Goal: Task Accomplishment & Management: Complete application form

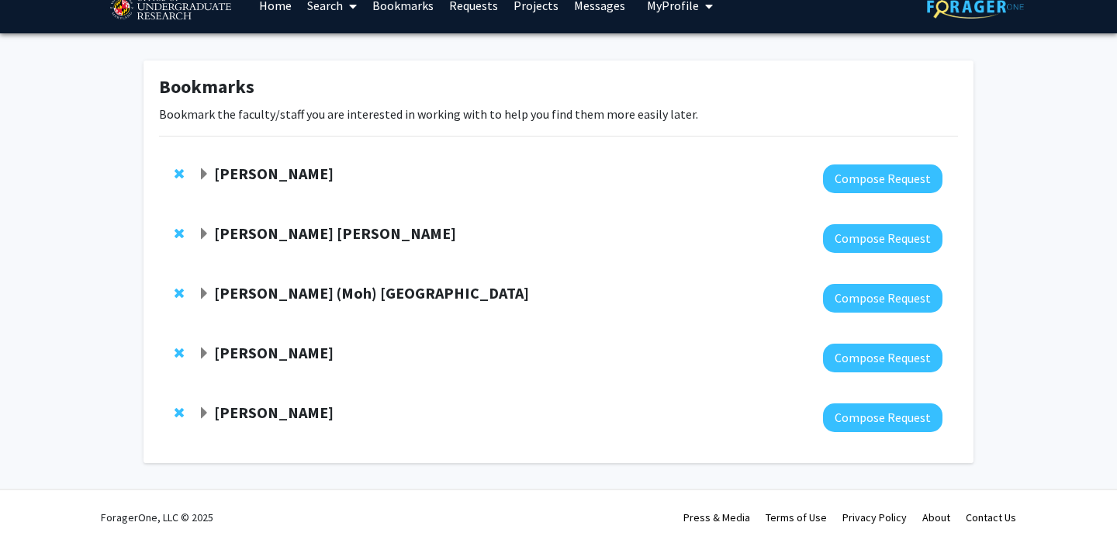
scroll to position [24, 0]
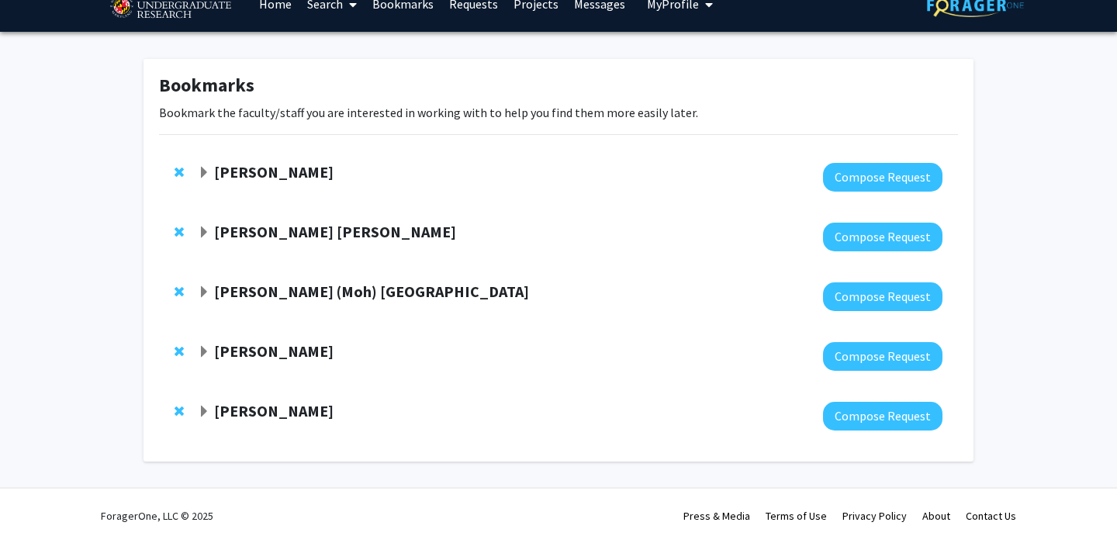
click at [322, 164] on strong "Macarena Farcuh Yuri" at bounding box center [273, 171] width 119 height 19
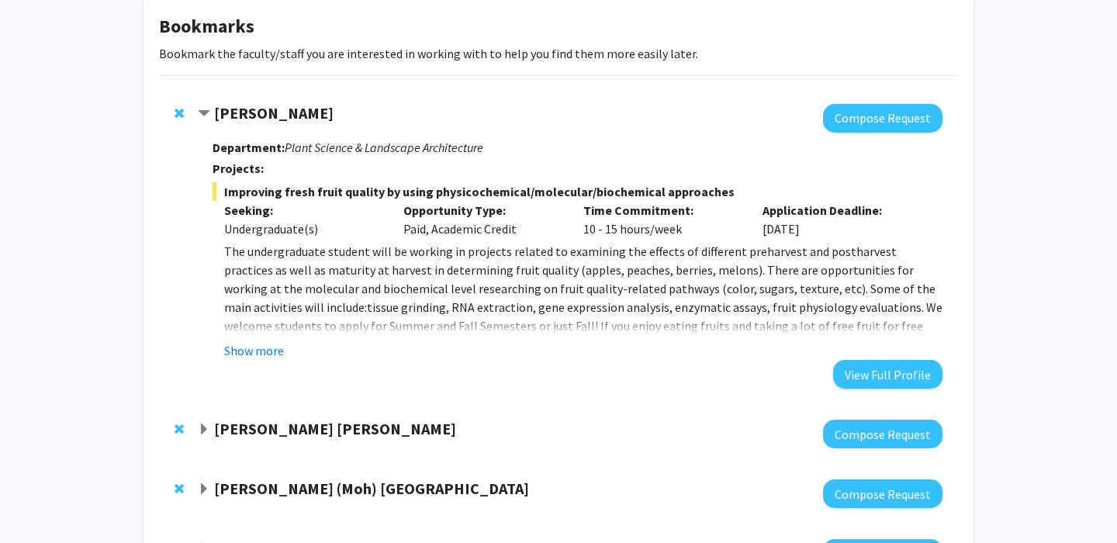
scroll to position [86, 0]
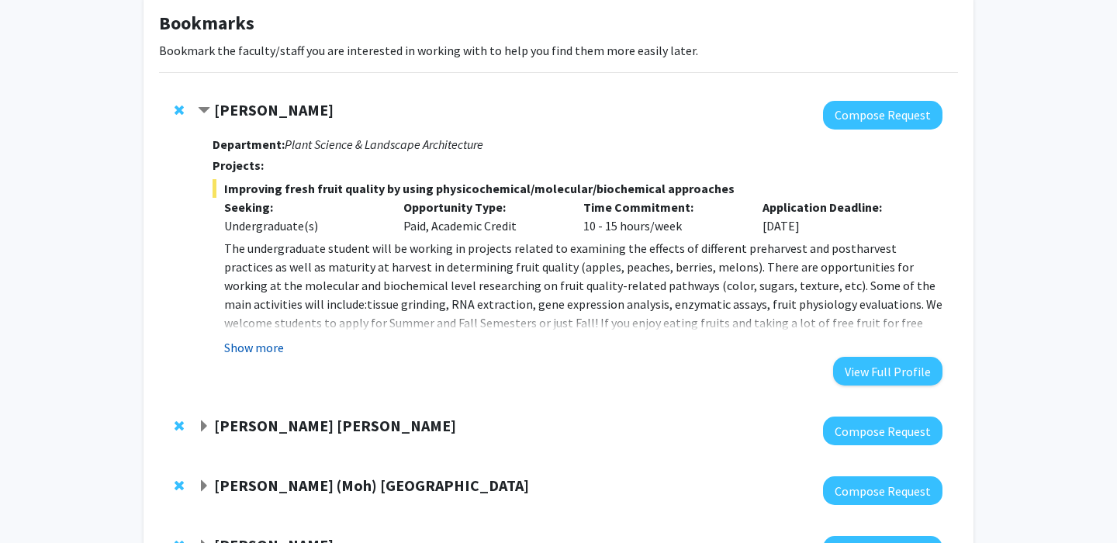
click at [263, 343] on button "Show more" at bounding box center [254, 347] width 60 height 19
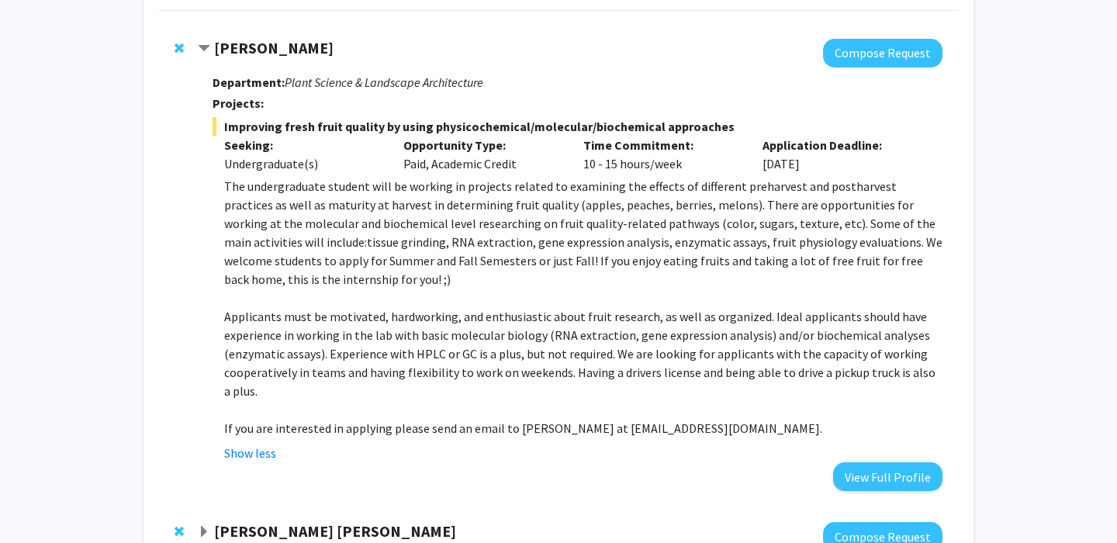
scroll to position [179, 0]
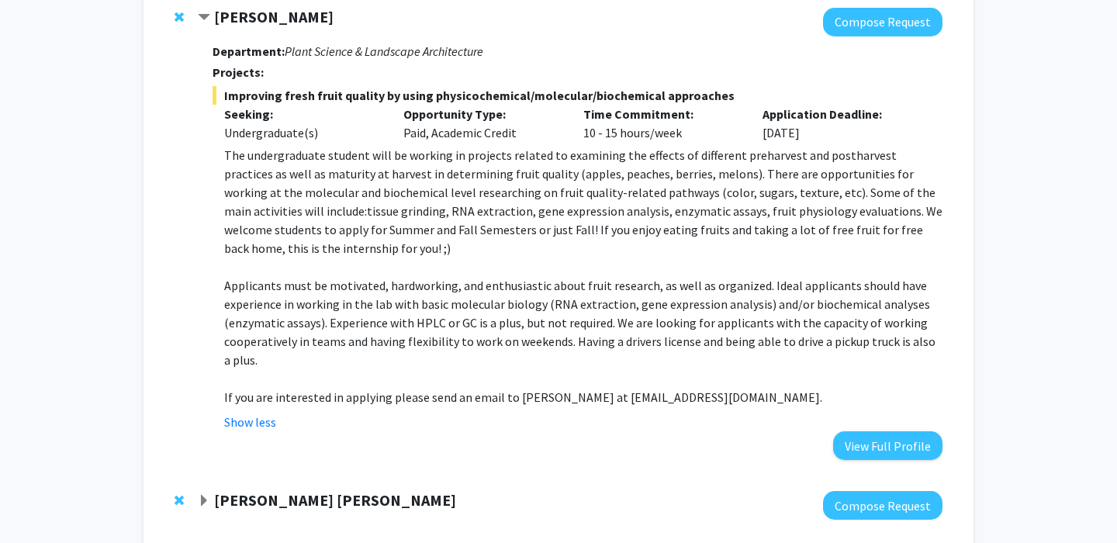
click at [530, 326] on span "Applicants must be motivated, hardworking, and enthusiastic about fruit researc…" at bounding box center [579, 323] width 711 height 90
click at [862, 25] on button "Compose Request" at bounding box center [882, 22] width 119 height 29
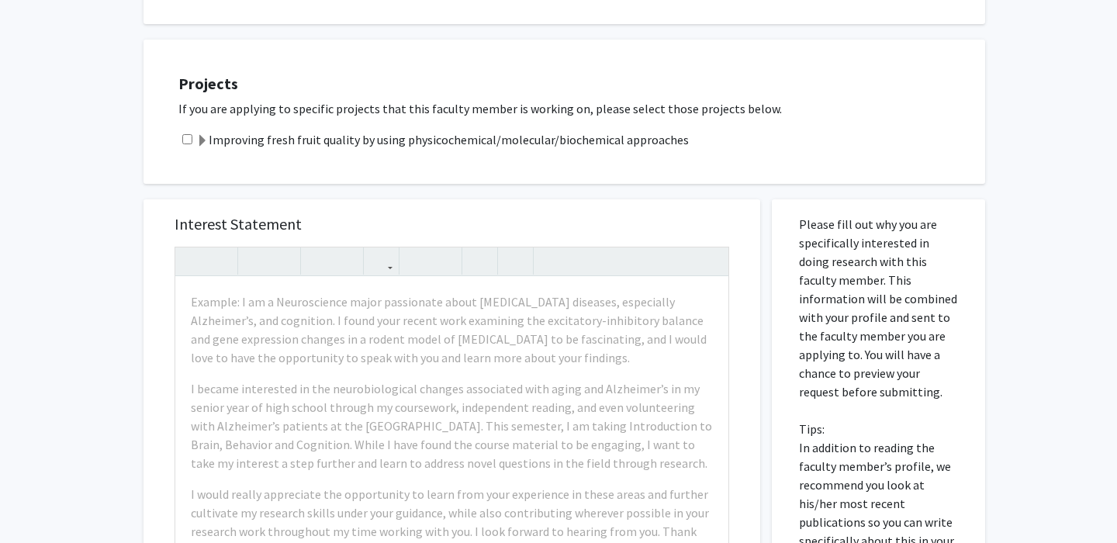
scroll to position [310, 0]
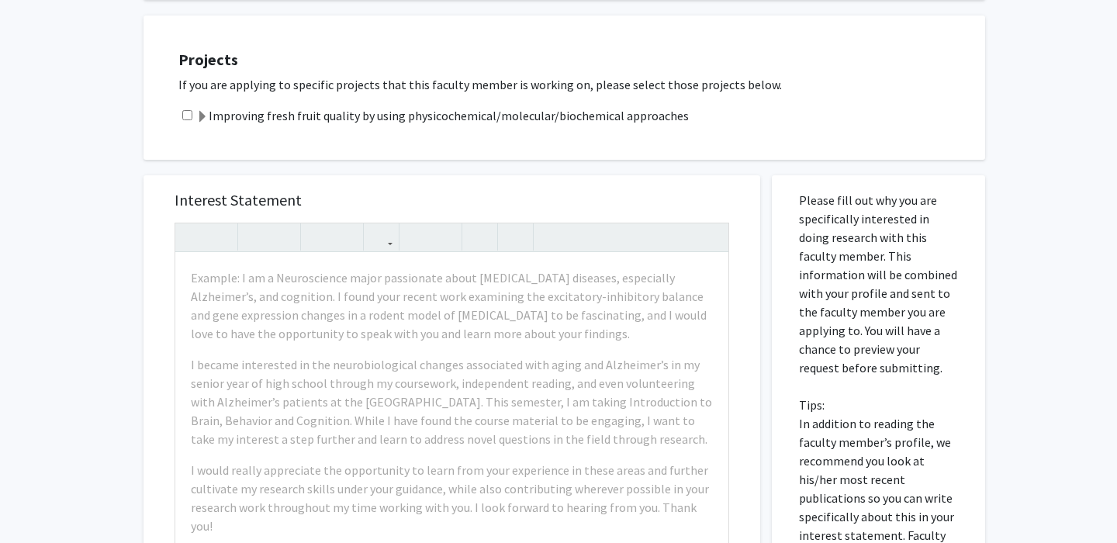
click at [189, 119] on input "checkbox" at bounding box center [187, 115] width 10 height 10
checkbox input "true"
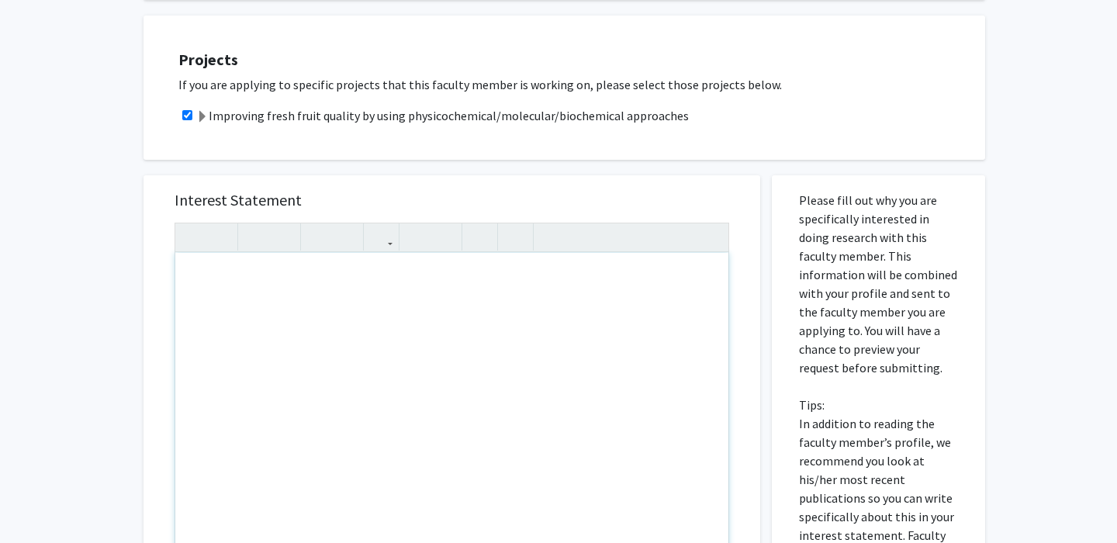
click at [413, 298] on div "Note to users with screen readers: Please press Alt+0 or Option+0 to deactivate…" at bounding box center [451, 430] width 553 height 355
paste div "Note to users with screen readers: Please press Alt+0 or Option+0 to deactivate…"
type textarea "<p>My name is Akash Schmid, and I am currently an undergraduate student in my j…"
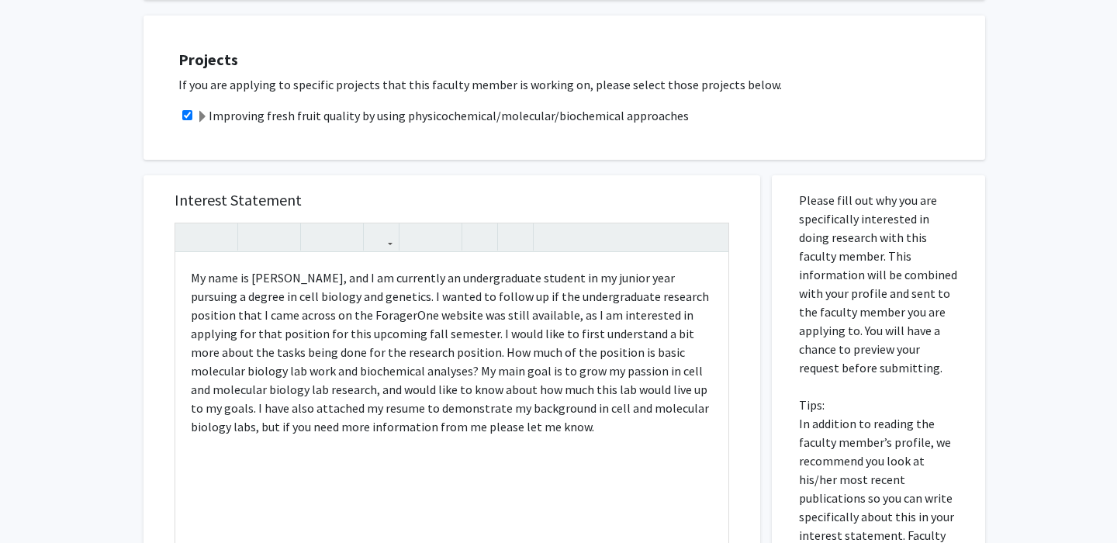
click at [810, 120] on div "Improving fresh fruit quality by using physicochemical/molecular/biochemical ap…" at bounding box center [573, 115] width 791 height 19
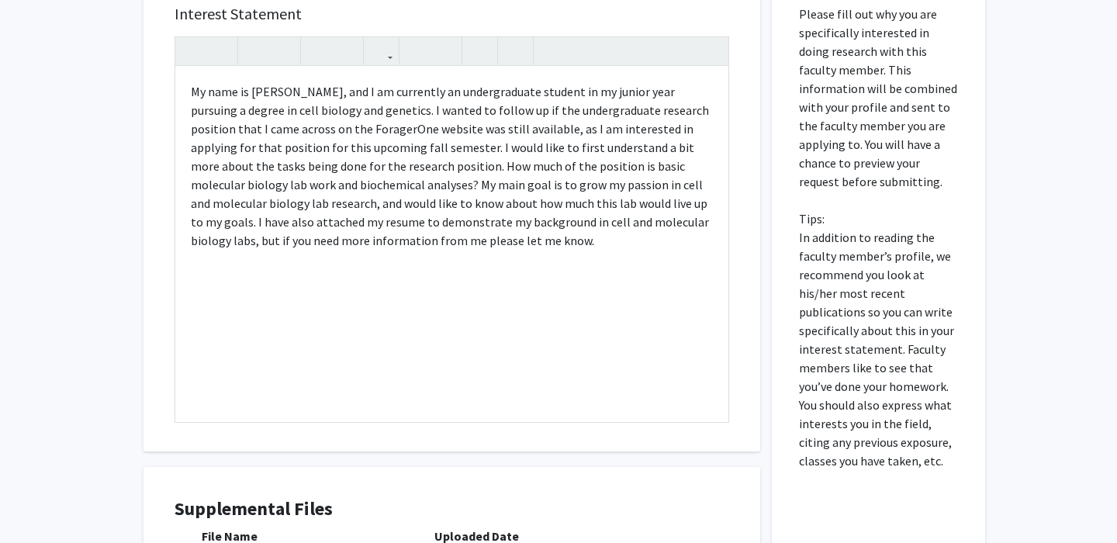
scroll to position [527, 0]
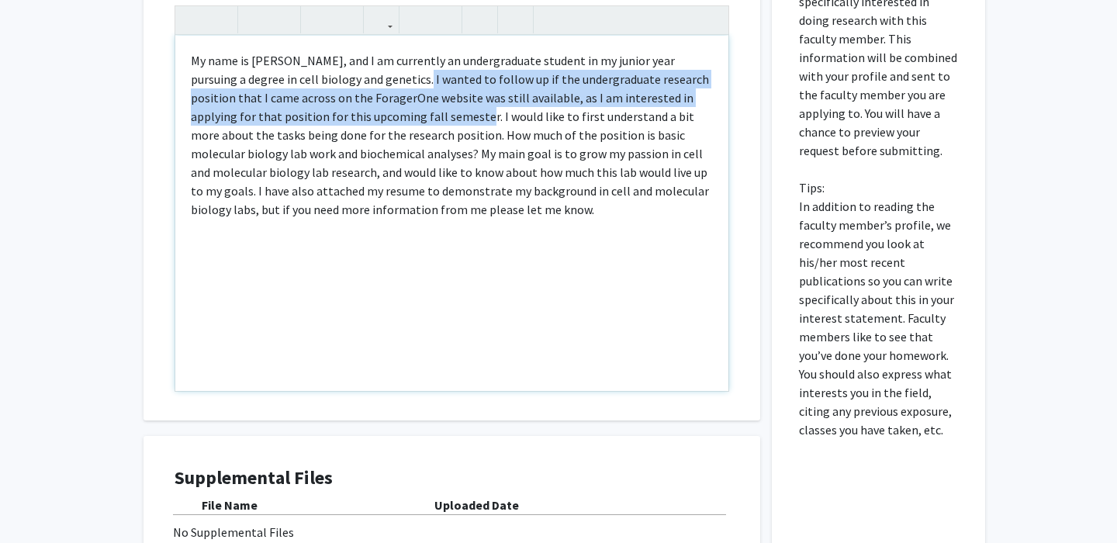
drag, startPoint x: 374, startPoint y: 80, endPoint x: 393, endPoint y: 116, distance: 40.6
click at [393, 116] on p "My name is Akash Schmid, and I am currently an undergraduate student in my juni…" at bounding box center [452, 135] width 522 height 168
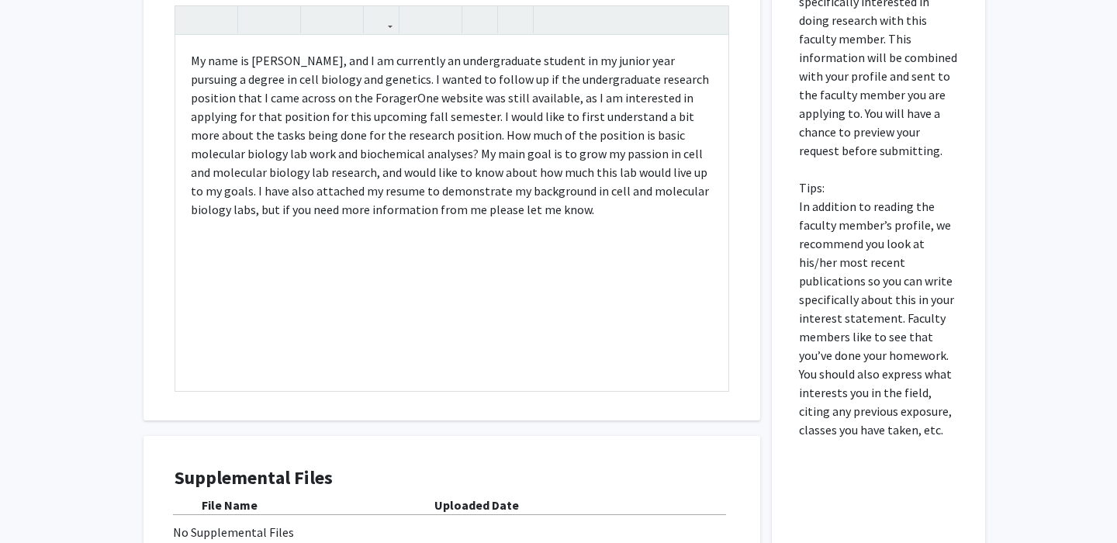
click at [990, 332] on div "All Requests Request for Macarena Farcuh Yuri Request for Macarena Farcuh Yuri …" at bounding box center [558, 103] width 1117 height 1150
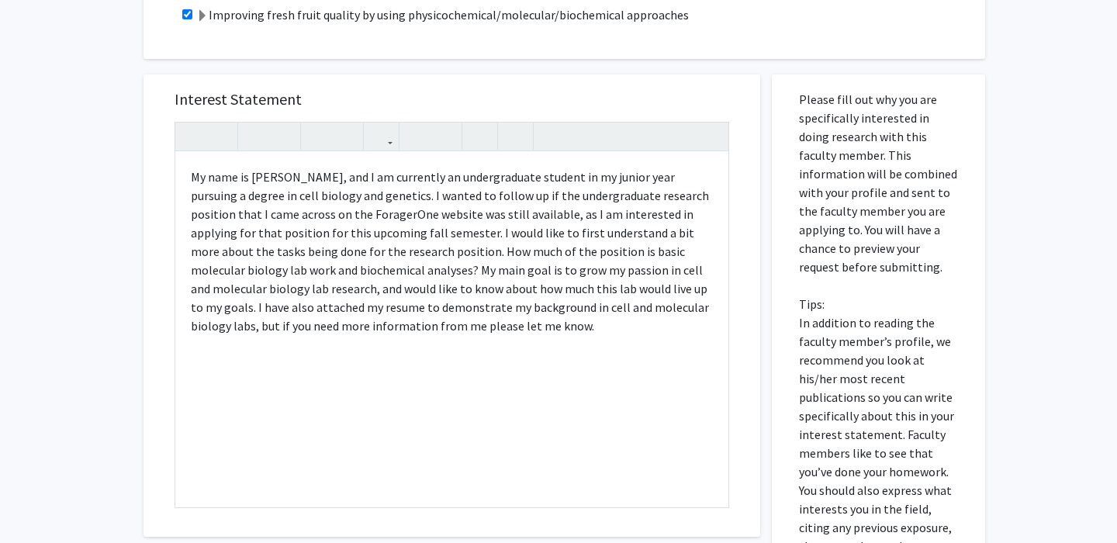
scroll to position [417, 0]
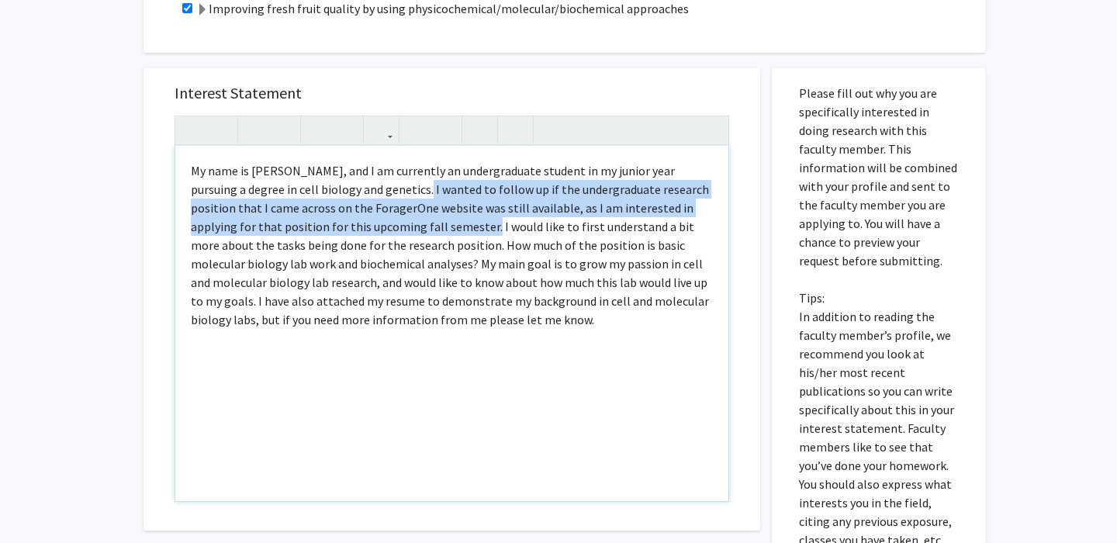
drag, startPoint x: 375, startPoint y: 186, endPoint x: 399, endPoint y: 223, distance: 44.1
click at [399, 223] on p "My name is Akash Schmid, and I am currently an undergraduate student in my juni…" at bounding box center [452, 245] width 522 height 168
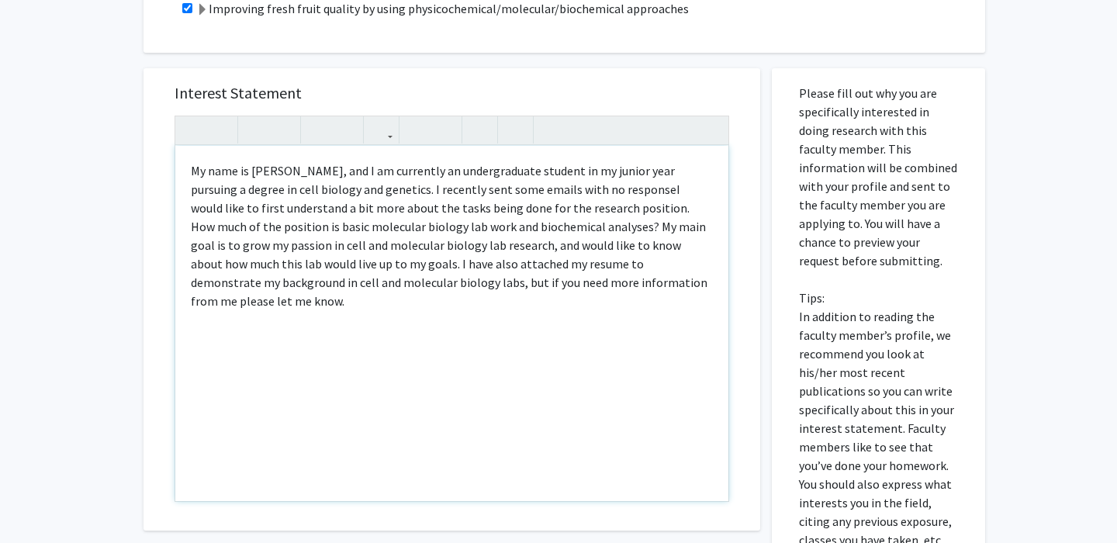
click at [542, 278] on p "My name is Akash Schmid, and I am currently an undergraduate student in my juni…" at bounding box center [452, 235] width 522 height 149
click at [605, 184] on p "My name is Akash Schmid, and I am currently an undergraduate student in my juni…" at bounding box center [452, 235] width 522 height 149
type textarea "<p>My name is Akash Schmid, and I am currently an undergraduate student in my j…"
click at [425, 264] on p "My name is Akash Schmid, and I am currently an undergraduate student in my juni…" at bounding box center [452, 235] width 522 height 149
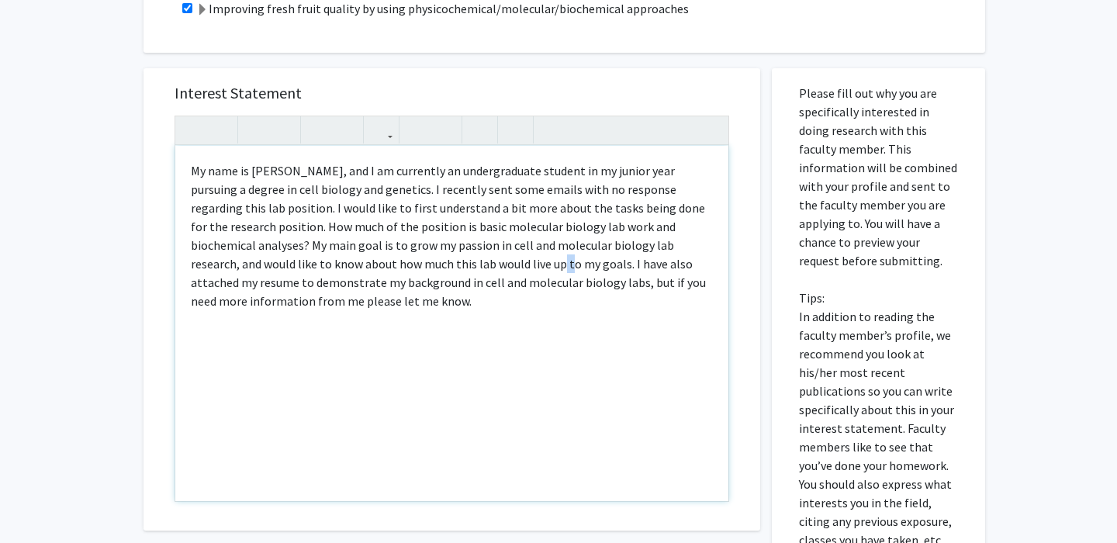
click at [425, 264] on p "My name is Akash Schmid, and I am currently an undergraduate student in my juni…" at bounding box center [452, 235] width 522 height 149
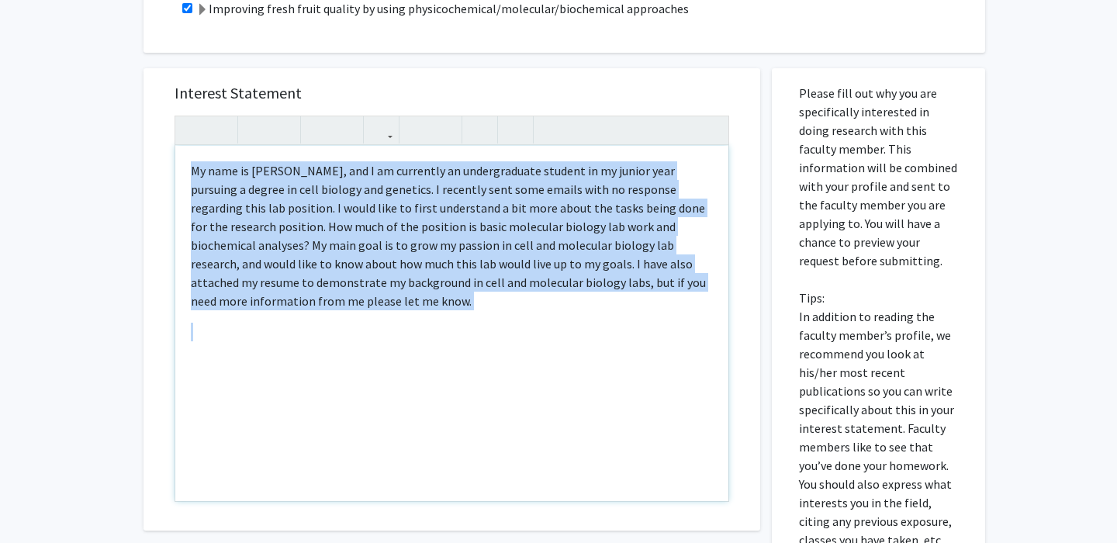
click at [425, 264] on p "My name is Akash Schmid, and I am currently an undergraduate student in my juni…" at bounding box center [452, 235] width 522 height 149
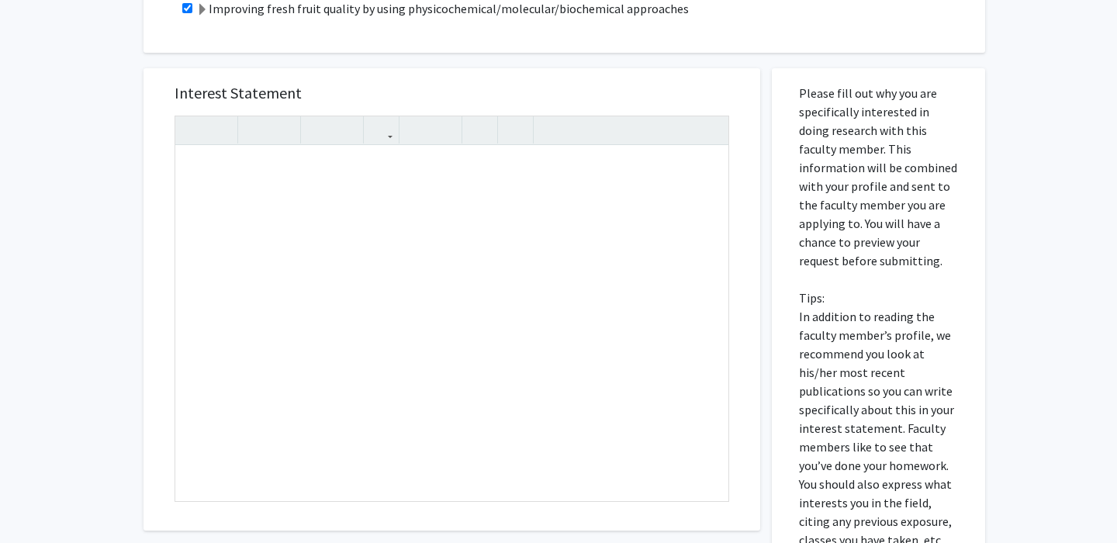
click at [127, 146] on div "All Requests Request for Macarena Farcuh Yuri Request for Macarena Farcuh Yuri …" at bounding box center [558, 214] width 1117 height 1150
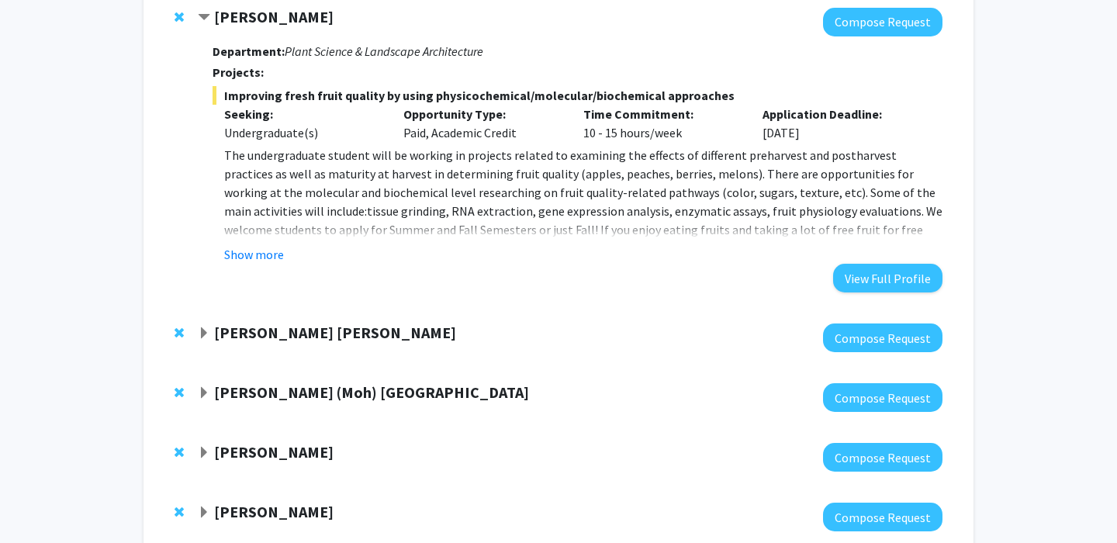
scroll to position [210, 0]
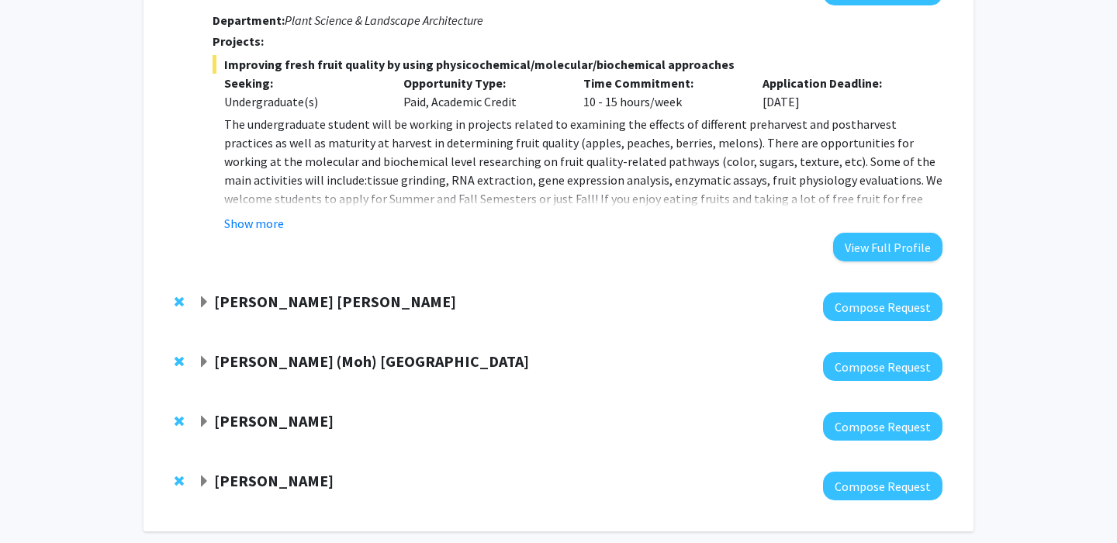
click at [288, 310] on strong "Daniel Rodriguez Leal" at bounding box center [335, 301] width 242 height 19
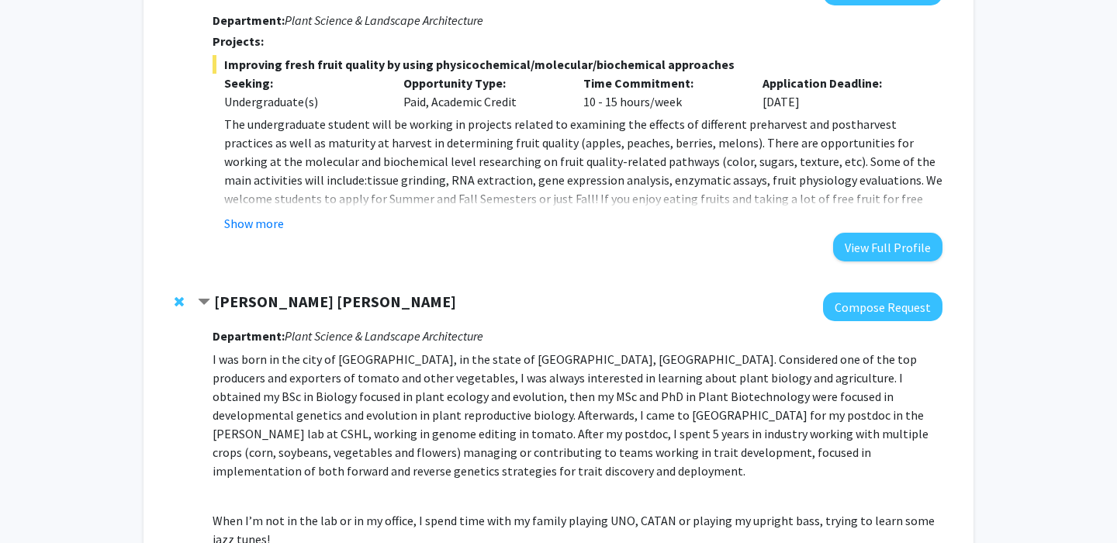
click at [288, 310] on strong "Daniel Rodriguez Leal" at bounding box center [335, 301] width 242 height 19
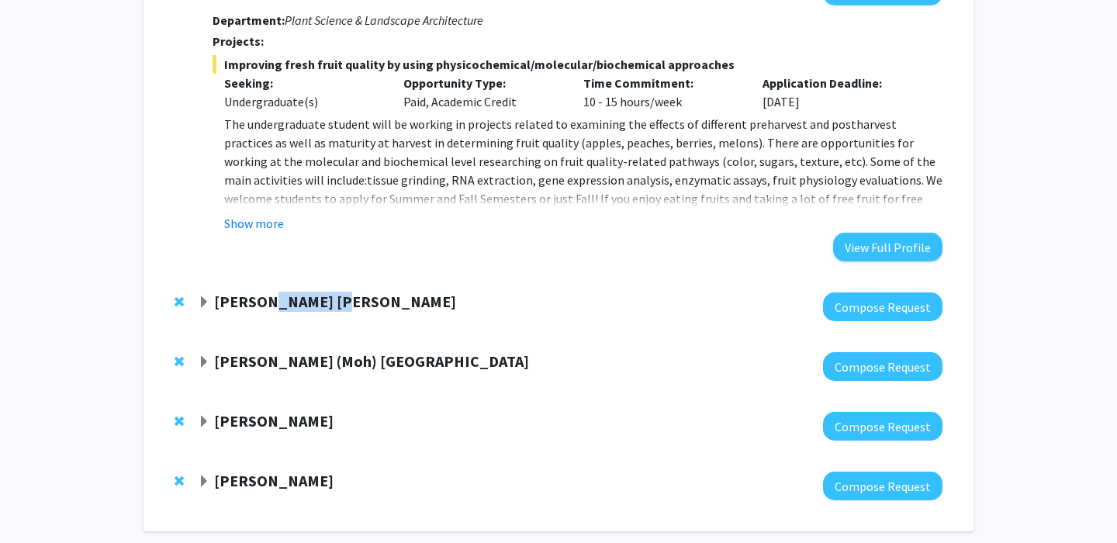
click at [288, 310] on strong "Daniel Rodriguez Leal" at bounding box center [335, 301] width 242 height 19
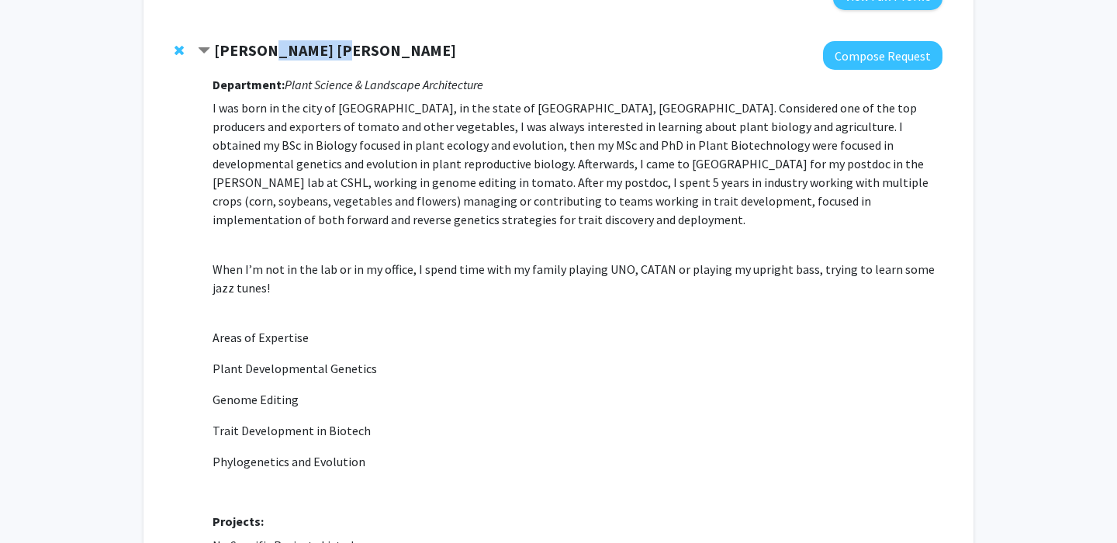
scroll to position [458, 0]
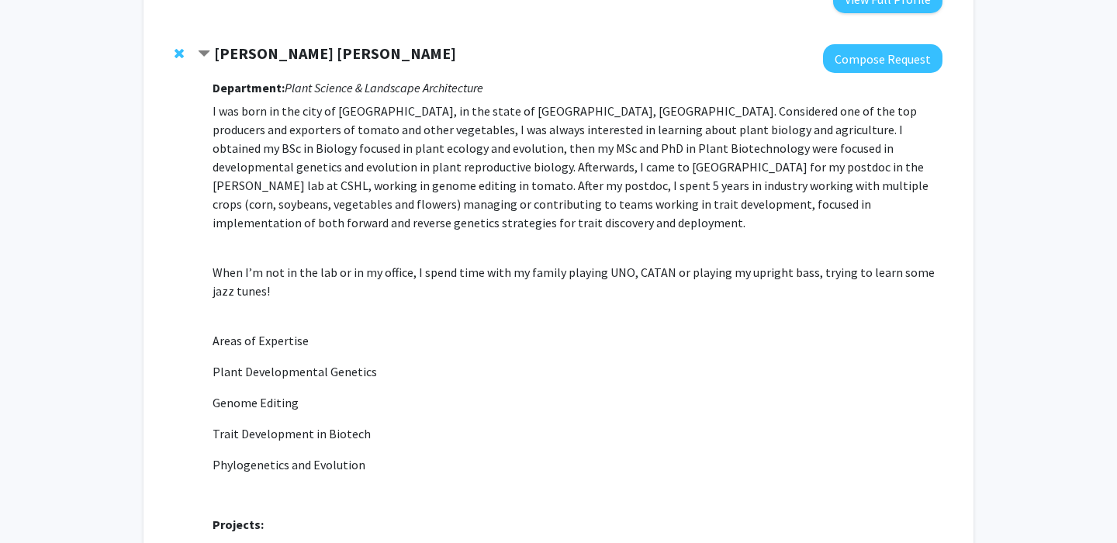
click at [271, 45] on strong "Daniel Rodriguez Leal" at bounding box center [335, 52] width 242 height 19
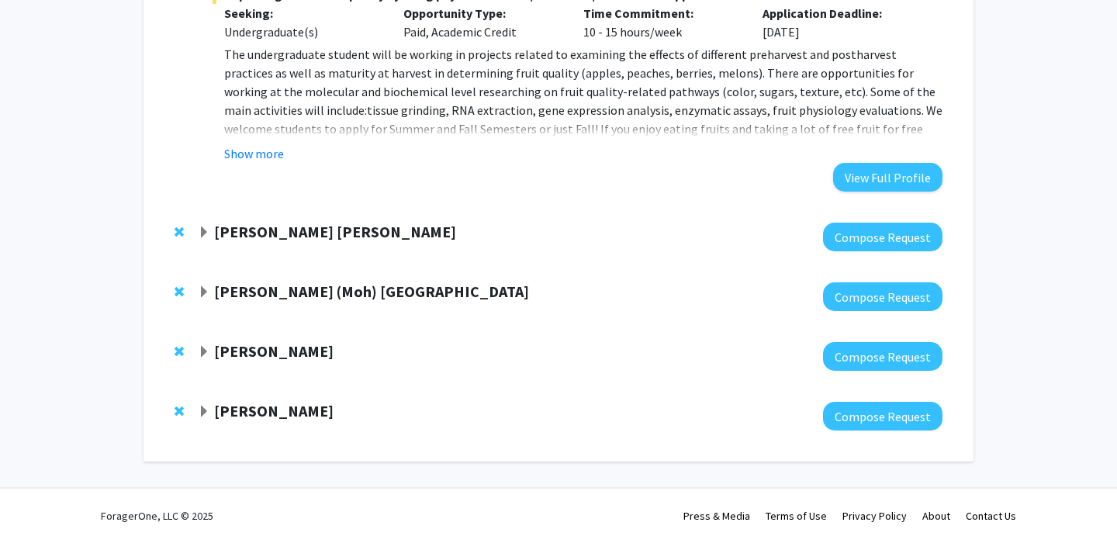
scroll to position [280, 0]
click at [264, 354] on strong "Leah Dodson" at bounding box center [273, 350] width 119 height 19
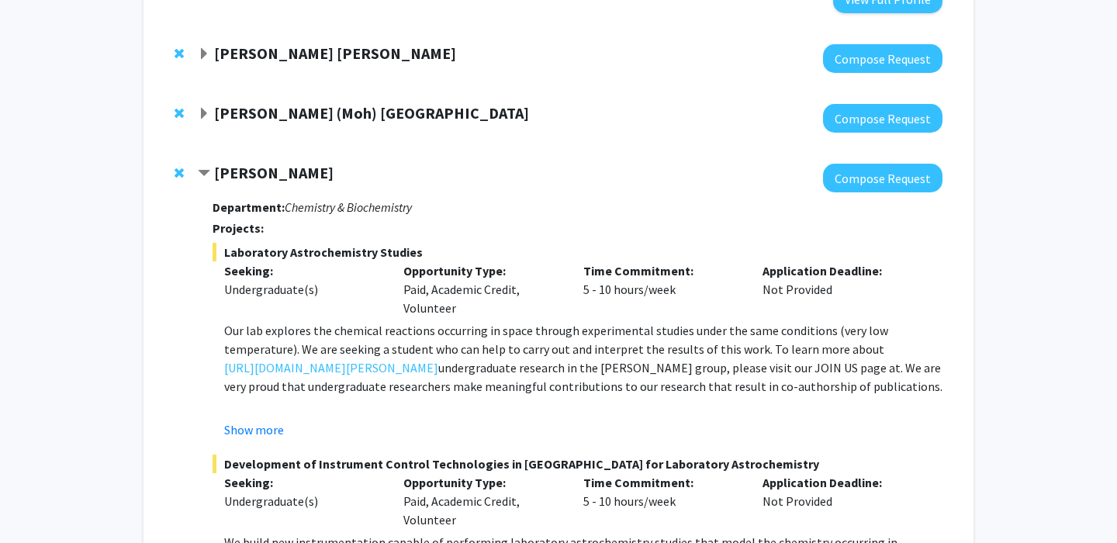
click at [295, 180] on strong "Leah Dodson" at bounding box center [273, 172] width 119 height 19
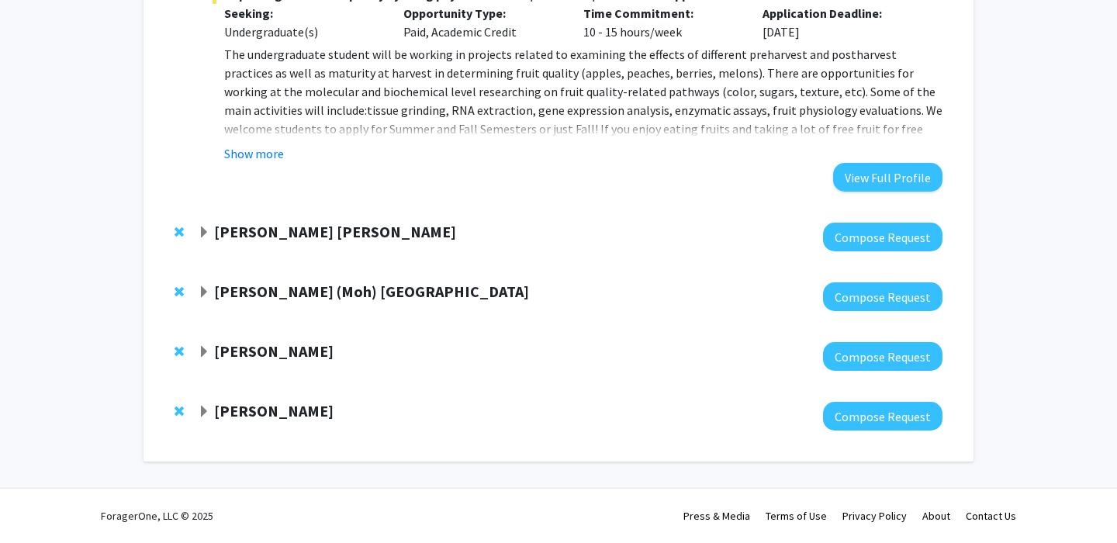
click at [268, 354] on strong "Leah Dodson" at bounding box center [273, 350] width 119 height 19
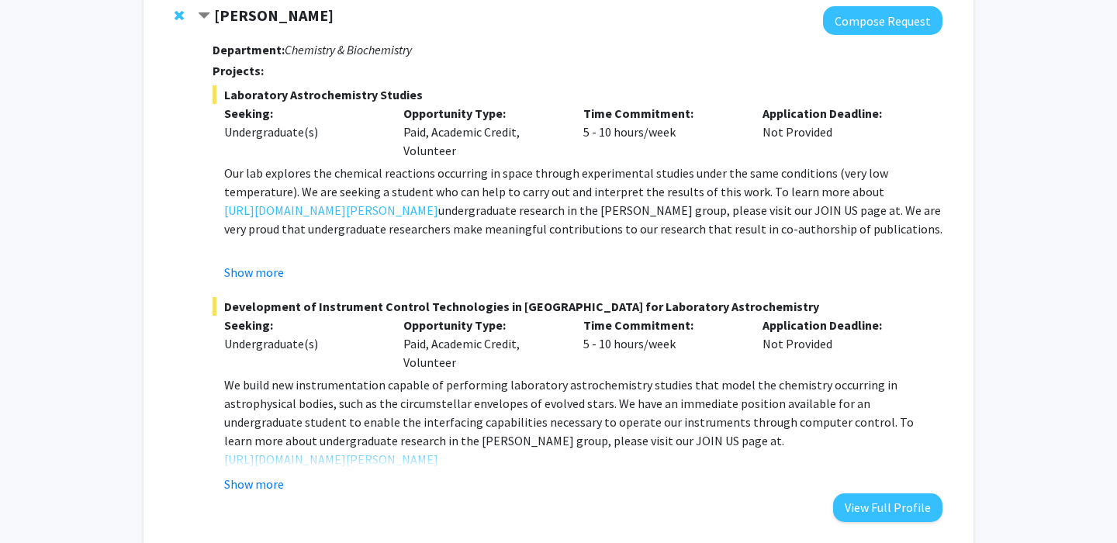
scroll to position [613, 0]
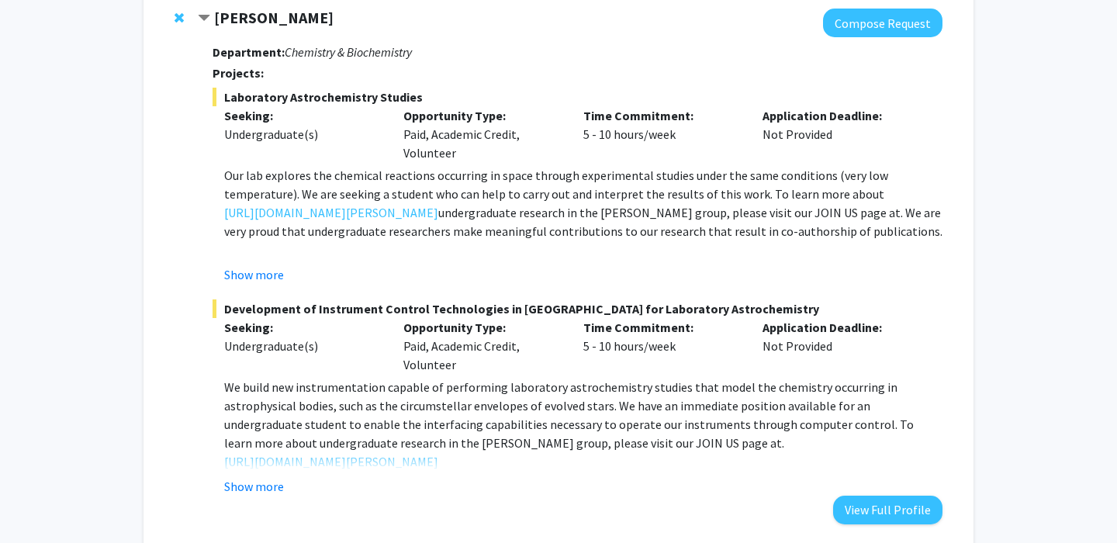
click at [263, 19] on strong "Leah Dodson" at bounding box center [273, 17] width 119 height 19
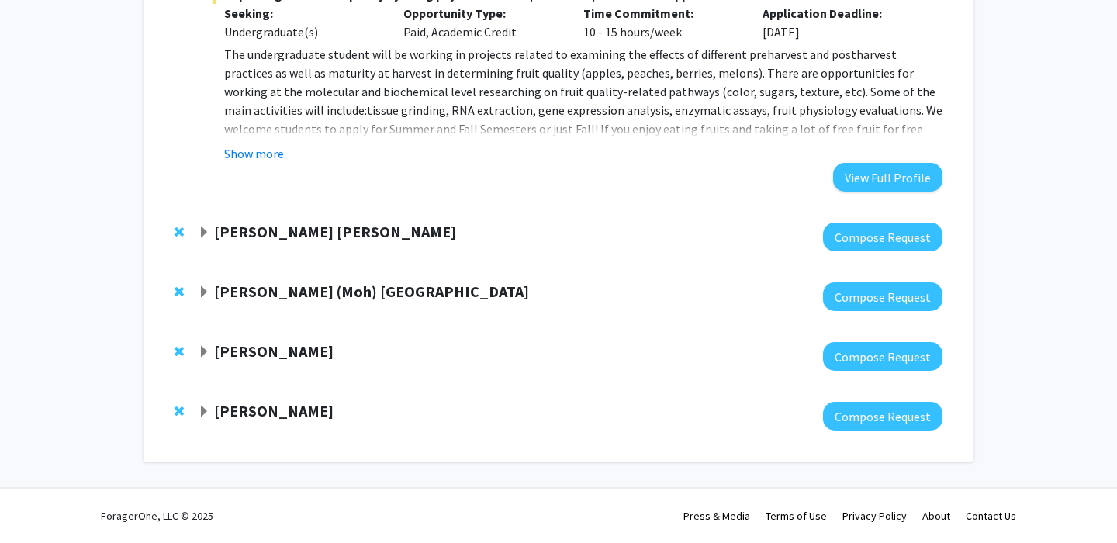
scroll to position [280, 0]
click at [268, 410] on strong "[PERSON_NAME]" at bounding box center [273, 410] width 119 height 19
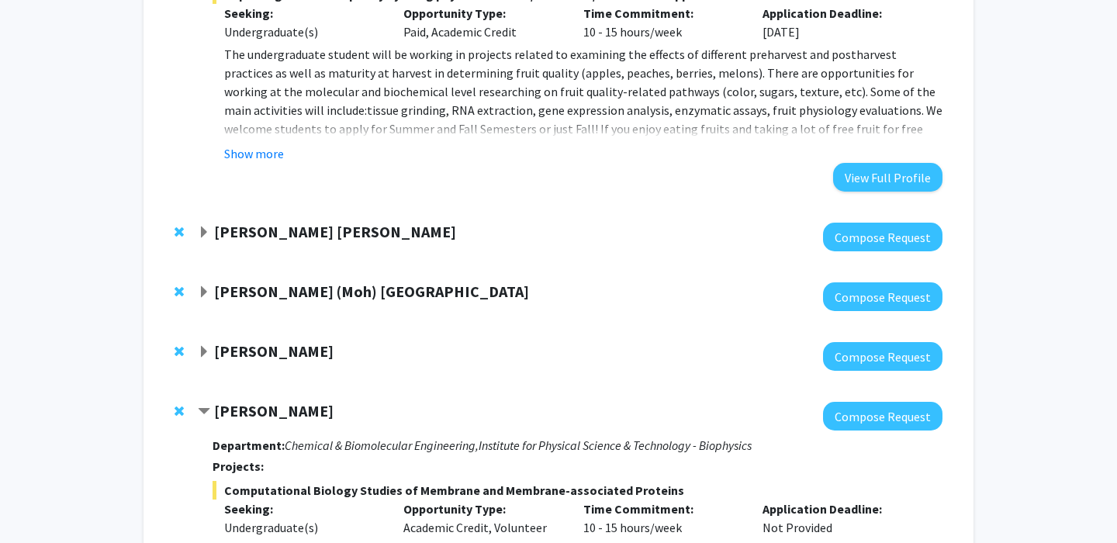
scroll to position [536, 0]
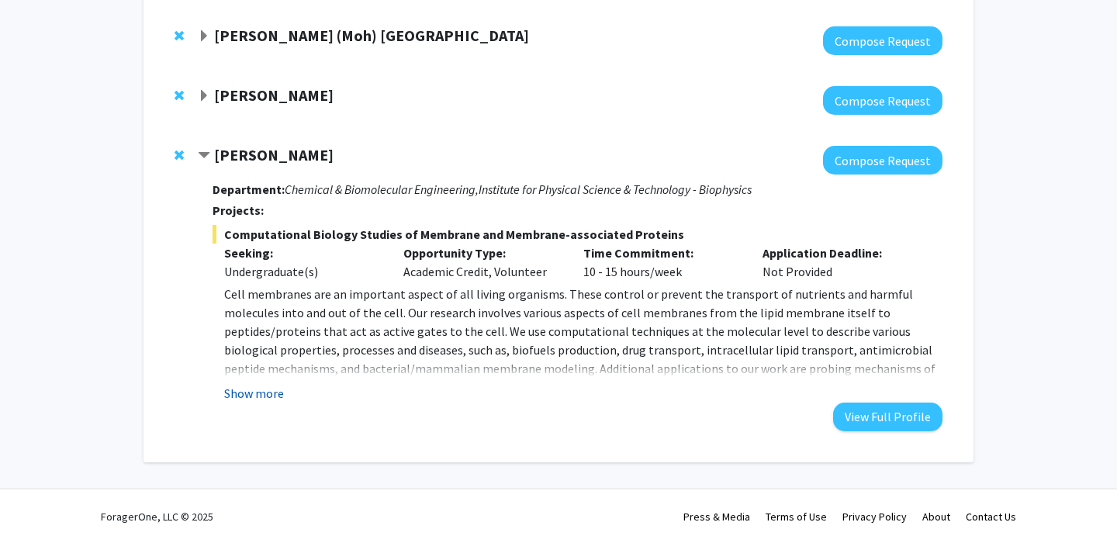
click at [265, 398] on button "Show more" at bounding box center [254, 393] width 60 height 19
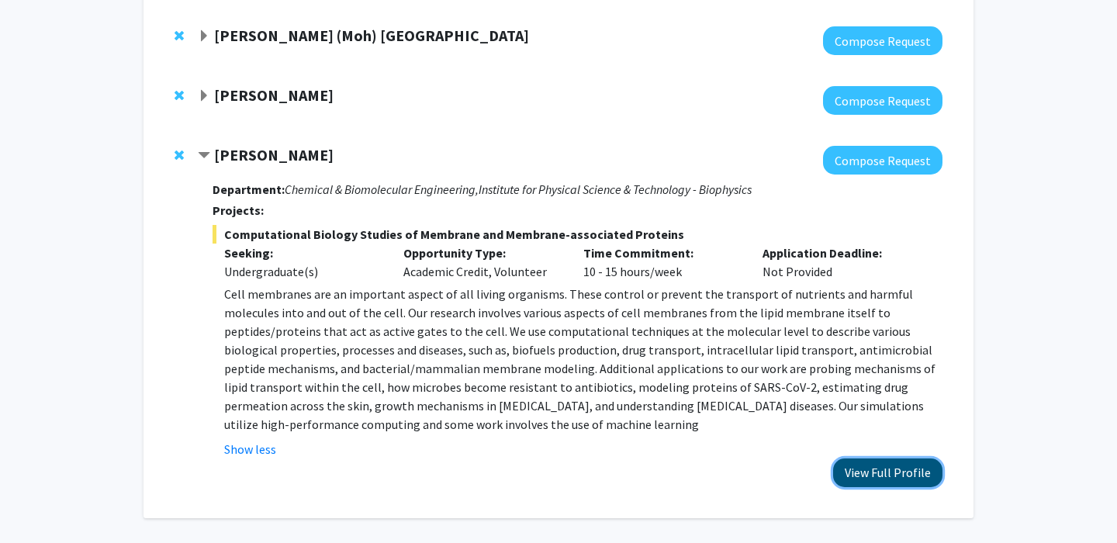
click at [856, 462] on button "View Full Profile" at bounding box center [887, 472] width 109 height 29
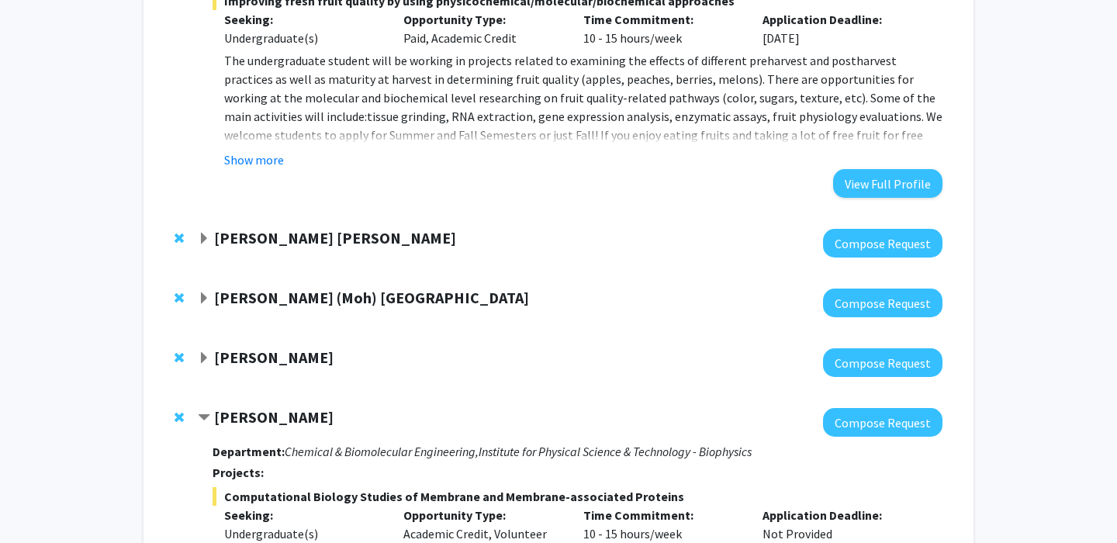
scroll to position [257, 0]
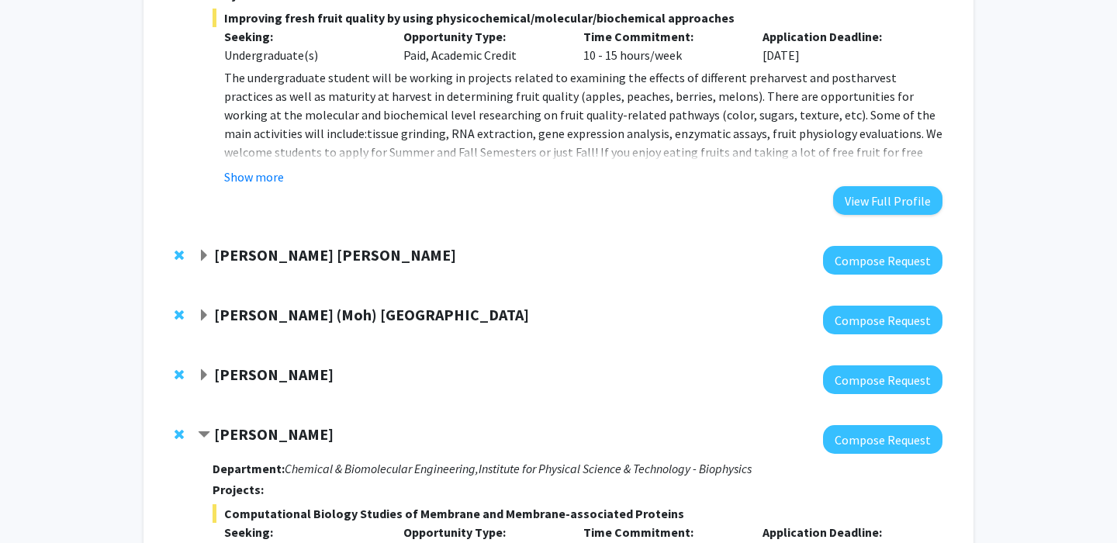
click at [257, 312] on strong "Mohamed (Moh) Salem" at bounding box center [371, 314] width 315 height 19
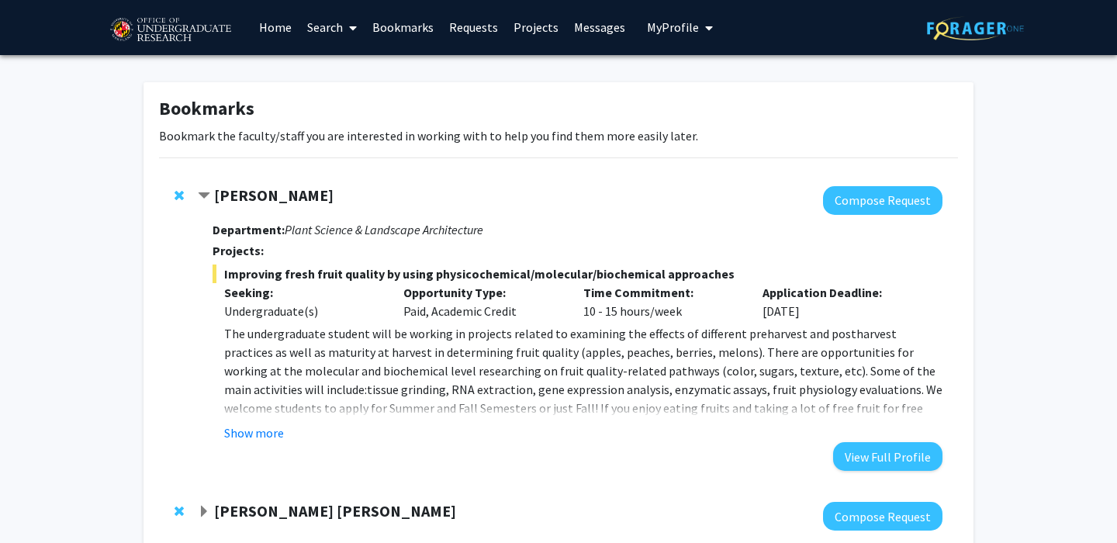
scroll to position [0, 0]
click at [289, 29] on link "Home" at bounding box center [275, 28] width 48 height 54
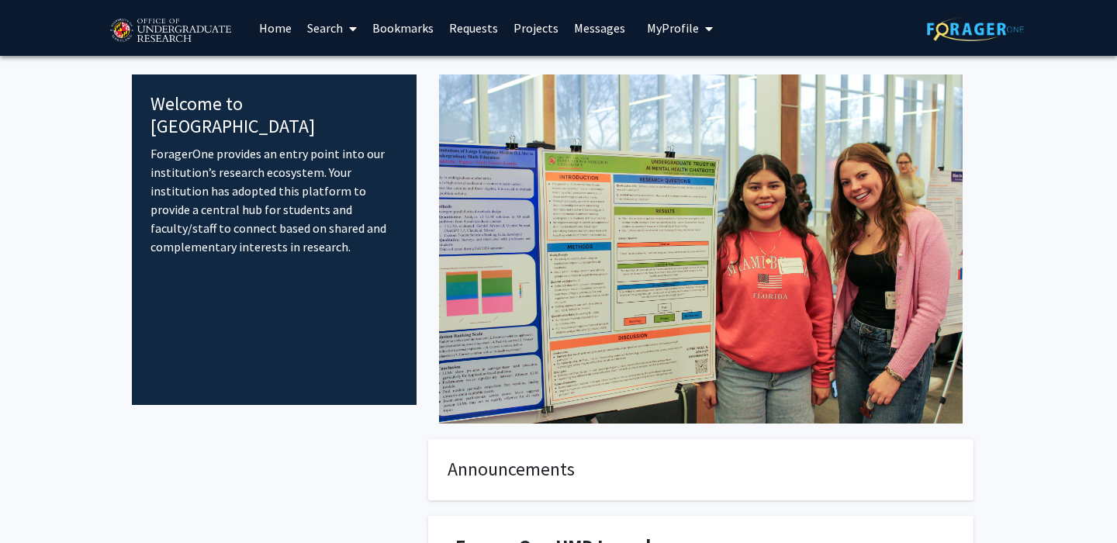
click at [328, 29] on link "Search" at bounding box center [331, 28] width 65 height 54
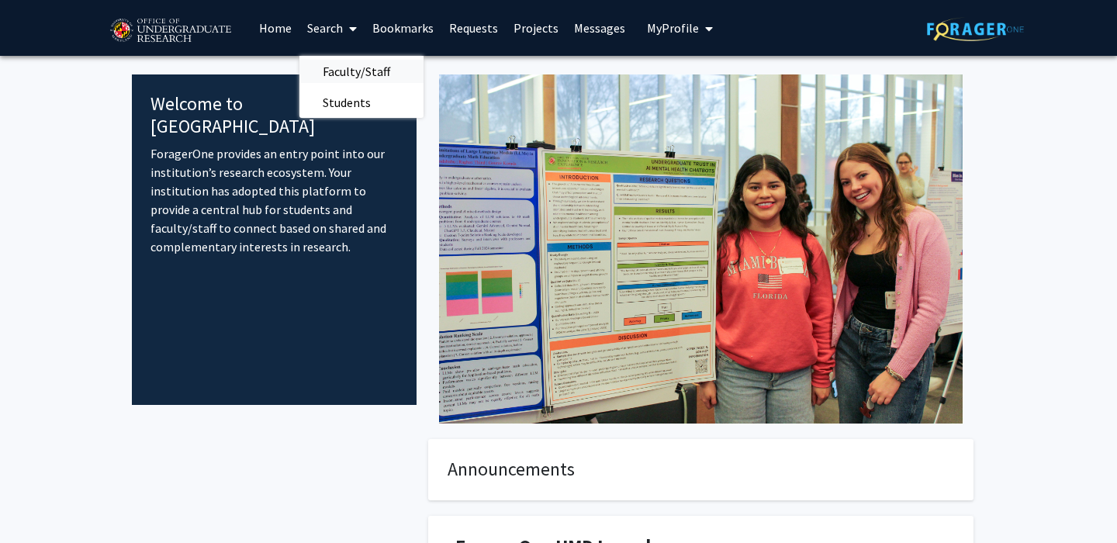
click at [338, 58] on span "Faculty/Staff" at bounding box center [356, 71] width 114 height 31
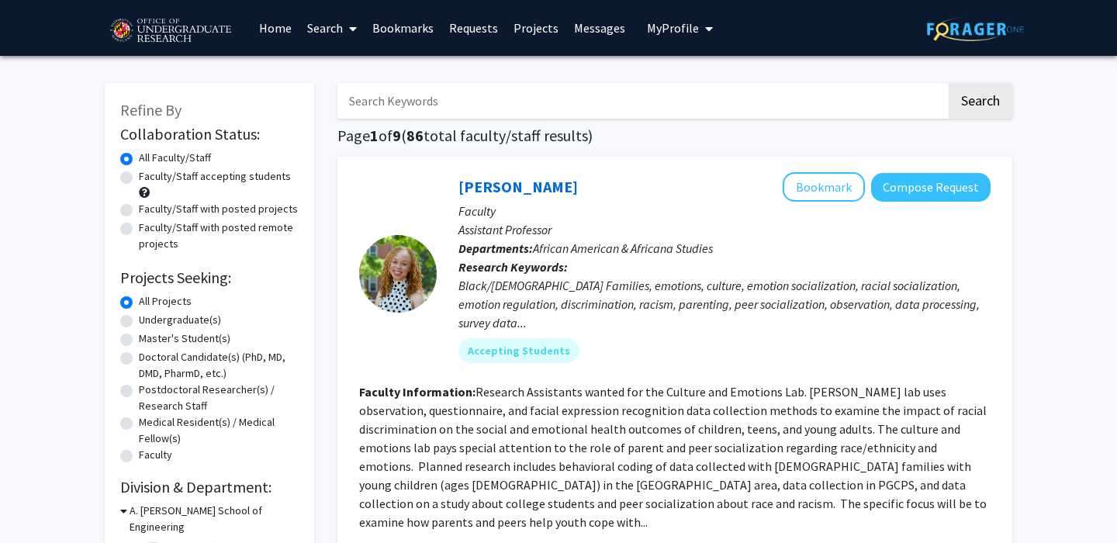
click at [139, 319] on label "Undergraduate(s)" at bounding box center [180, 320] width 82 height 16
click at [139, 319] on input "Undergraduate(s)" at bounding box center [144, 317] width 10 height 10
radio input "true"
click at [694, 105] on input "Search Keywords" at bounding box center [641, 101] width 609 height 36
click at [693, 136] on h1 "Page 1 of 2 ( 20 total faculty/staff results)" at bounding box center [674, 135] width 675 height 19
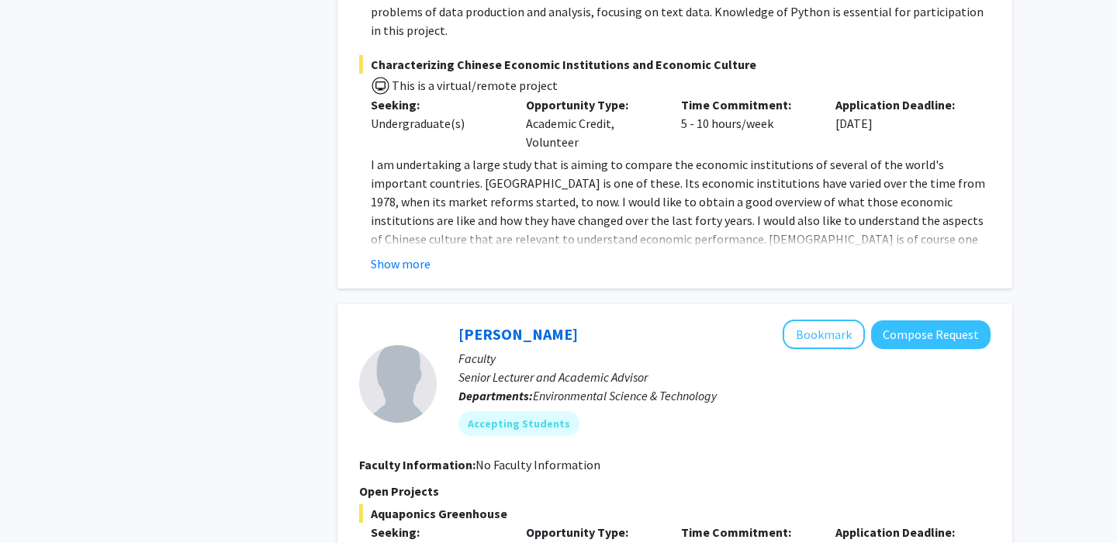
scroll to position [6165, 0]
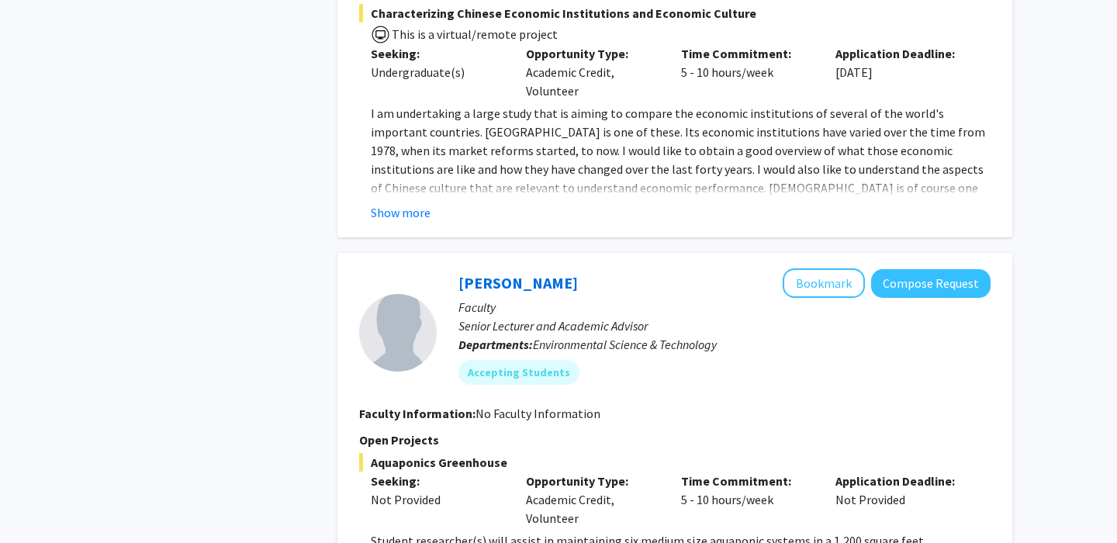
drag, startPoint x: 1055, startPoint y: 427, endPoint x: 1062, endPoint y: 421, distance: 9.3
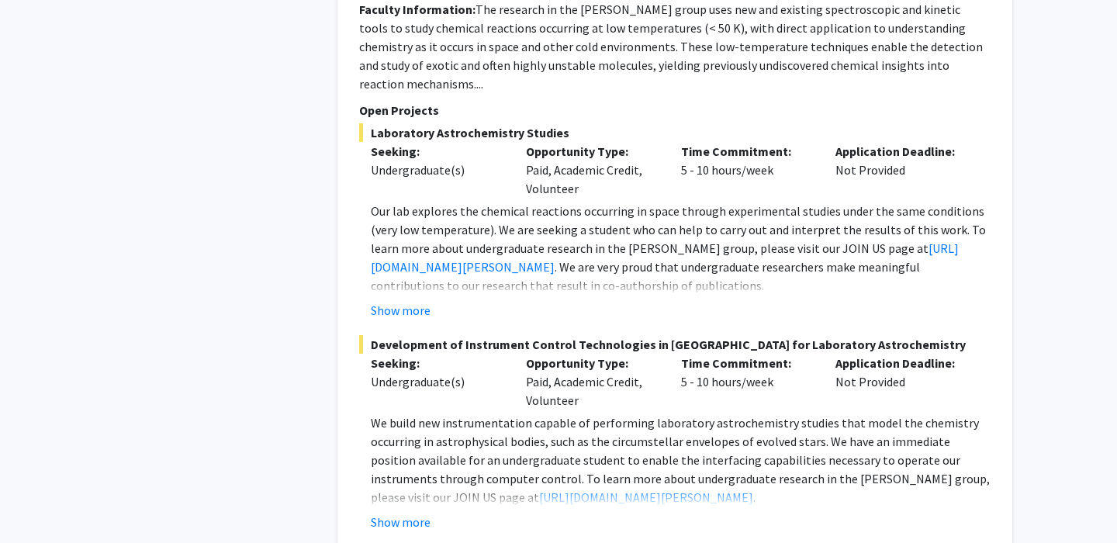
scroll to position [7347, 0]
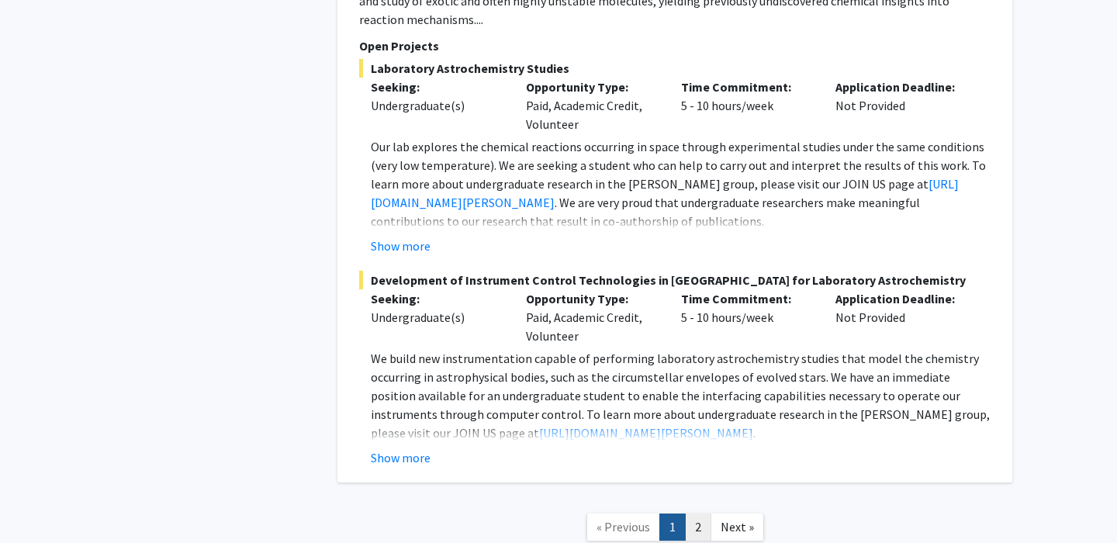
click at [692, 513] on link "2" at bounding box center [698, 526] width 26 height 27
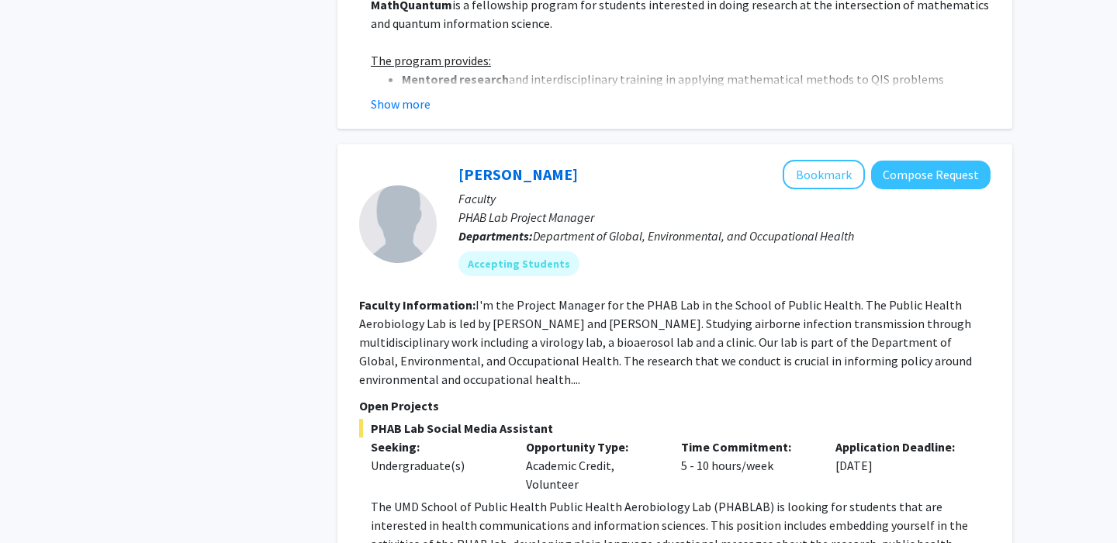
scroll to position [3770, 0]
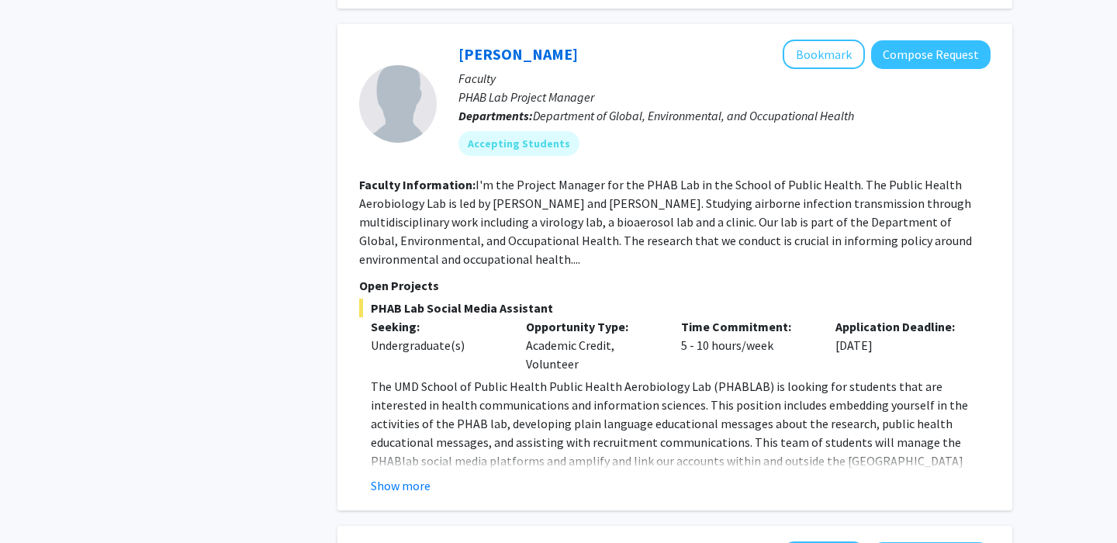
scroll to position [3894, 0]
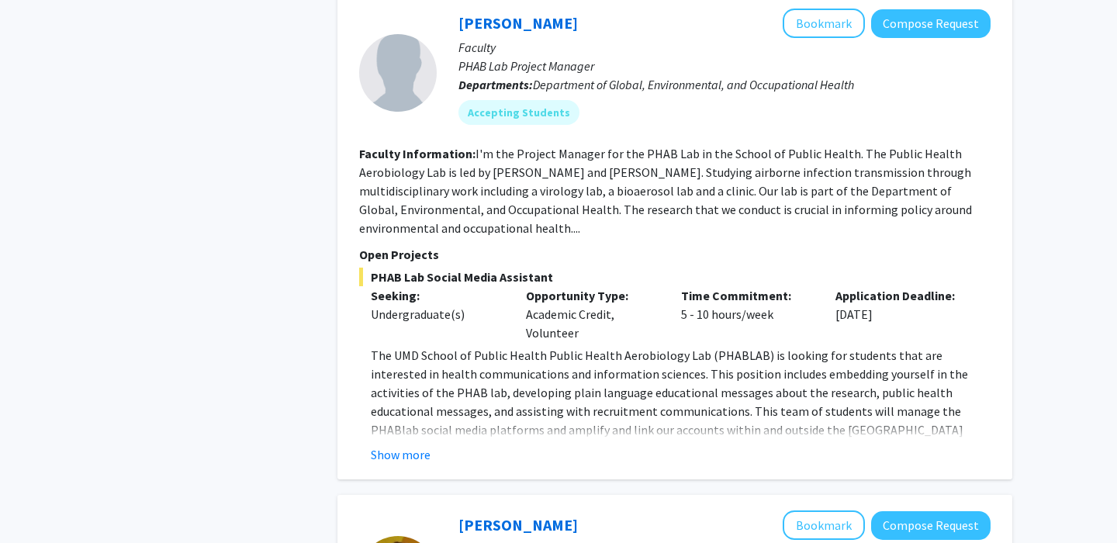
click at [376, 445] on div "Show more" at bounding box center [681, 454] width 620 height 19
click at [392, 445] on button "Show more" at bounding box center [401, 454] width 60 height 19
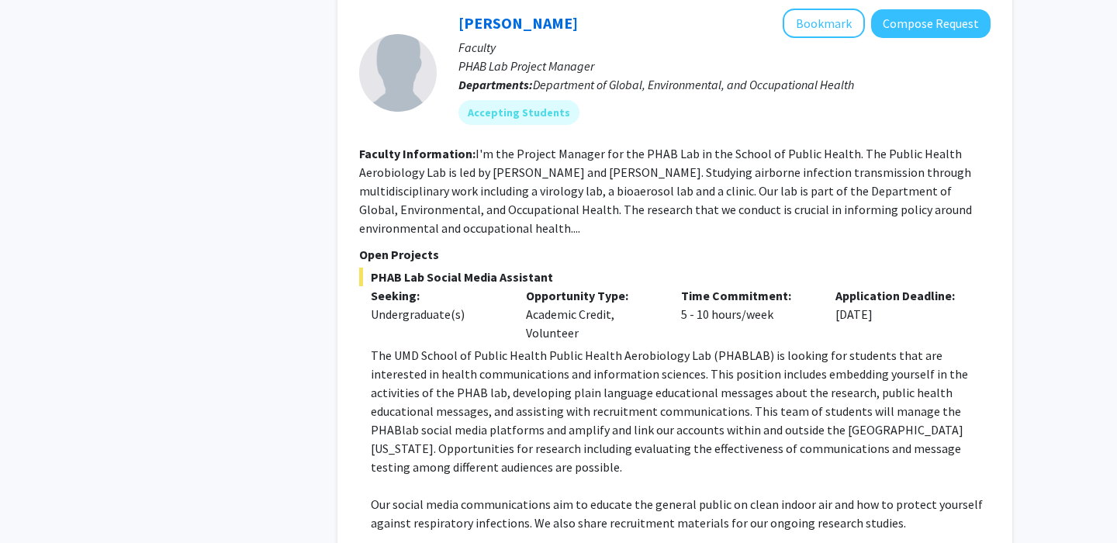
click at [344, 365] on div "Isabel Sierra Bookmark Compose Request Faculty PHAB Lab Project Manager Departm…" at bounding box center [674, 310] width 675 height 635
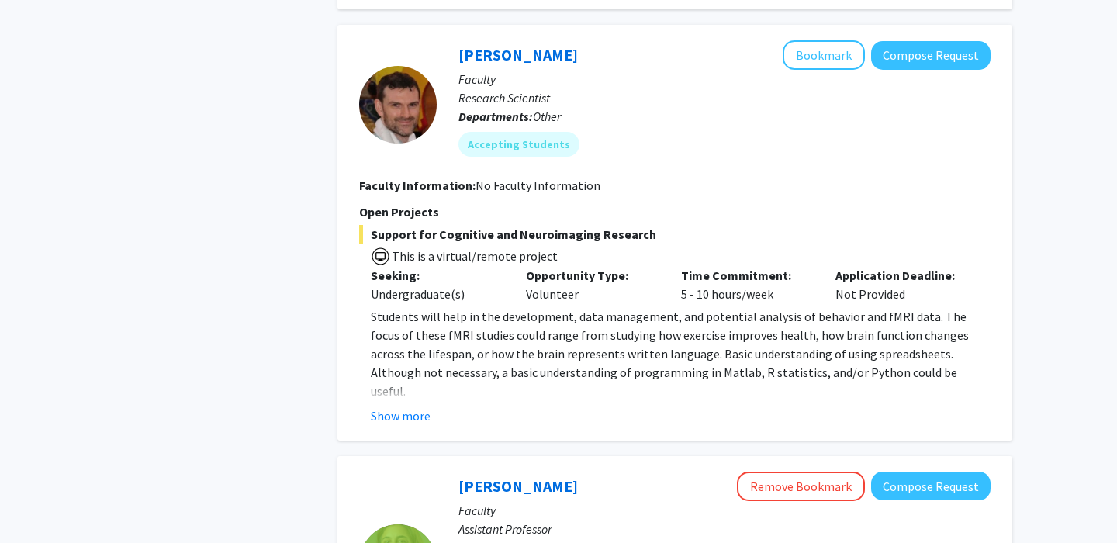
scroll to position [4514, 0]
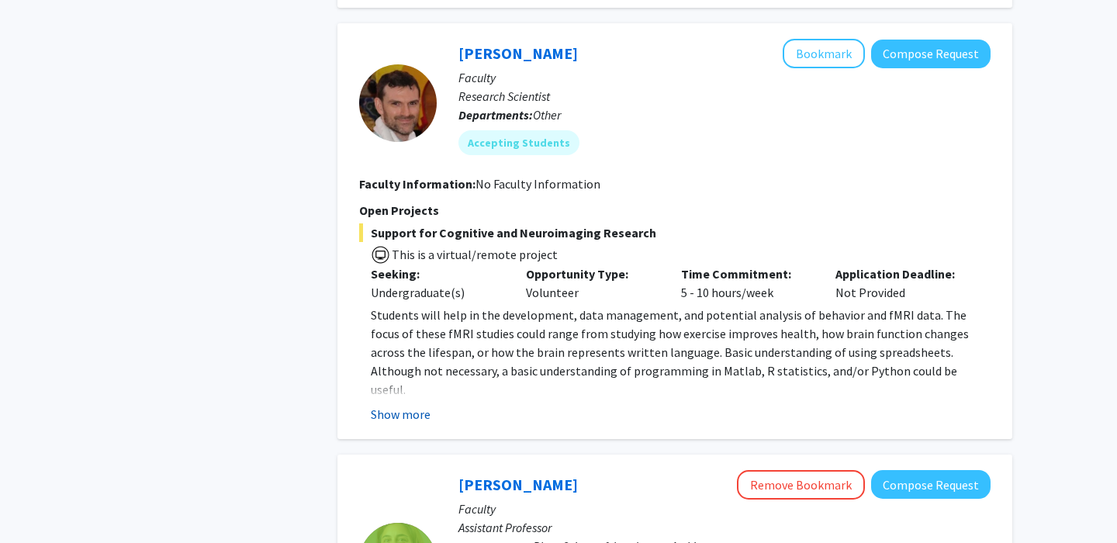
click at [407, 405] on button "Show more" at bounding box center [401, 414] width 60 height 19
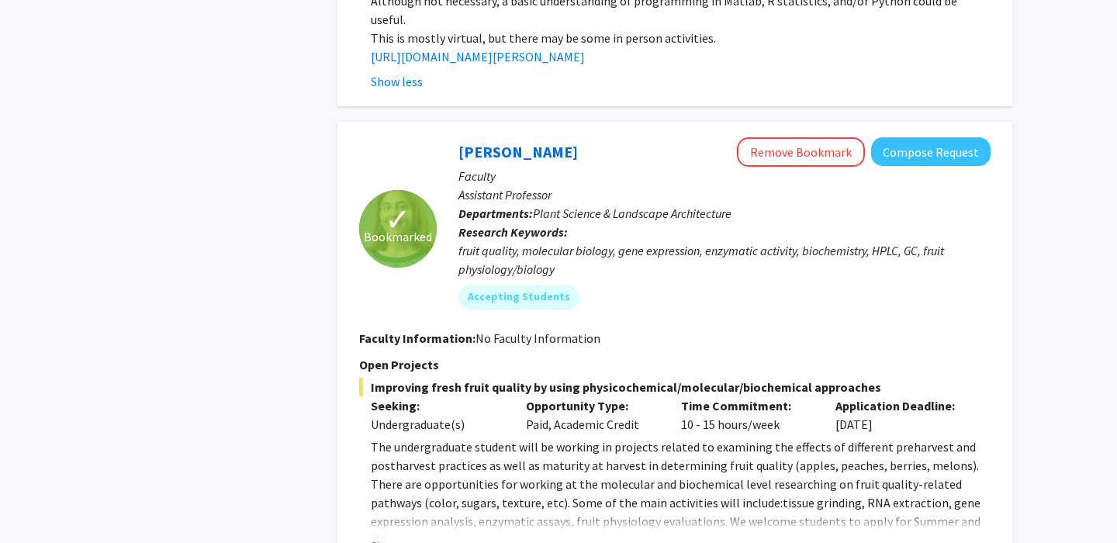
scroll to position [4887, 0]
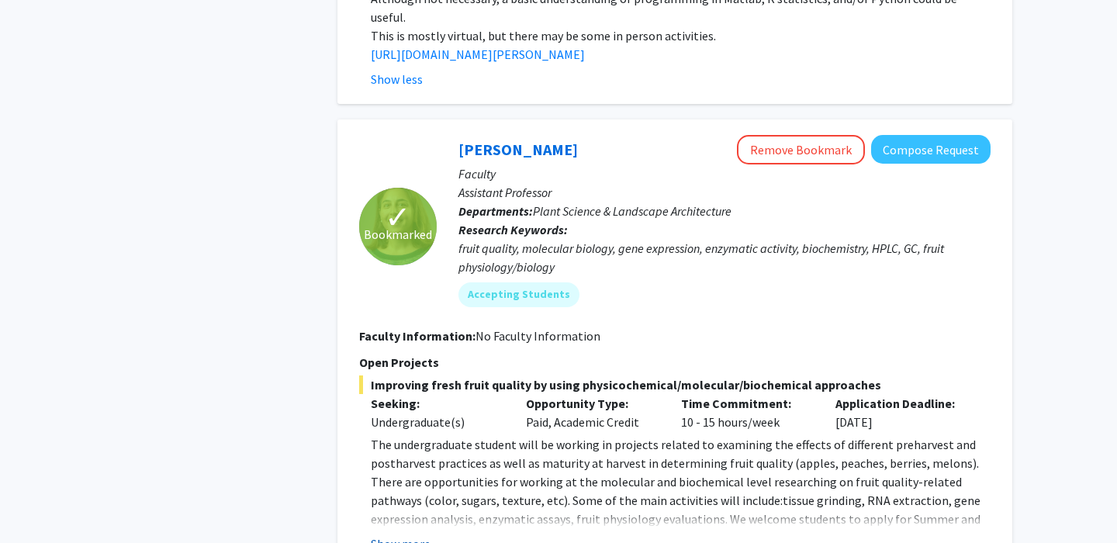
click at [415, 534] on button "Show more" at bounding box center [401, 543] width 60 height 19
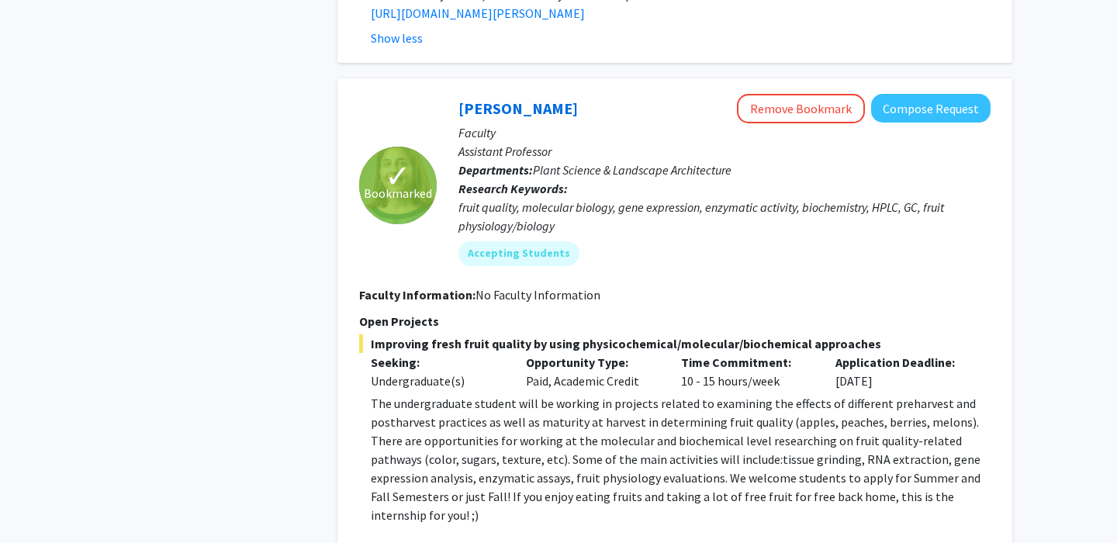
scroll to position [4856, 0]
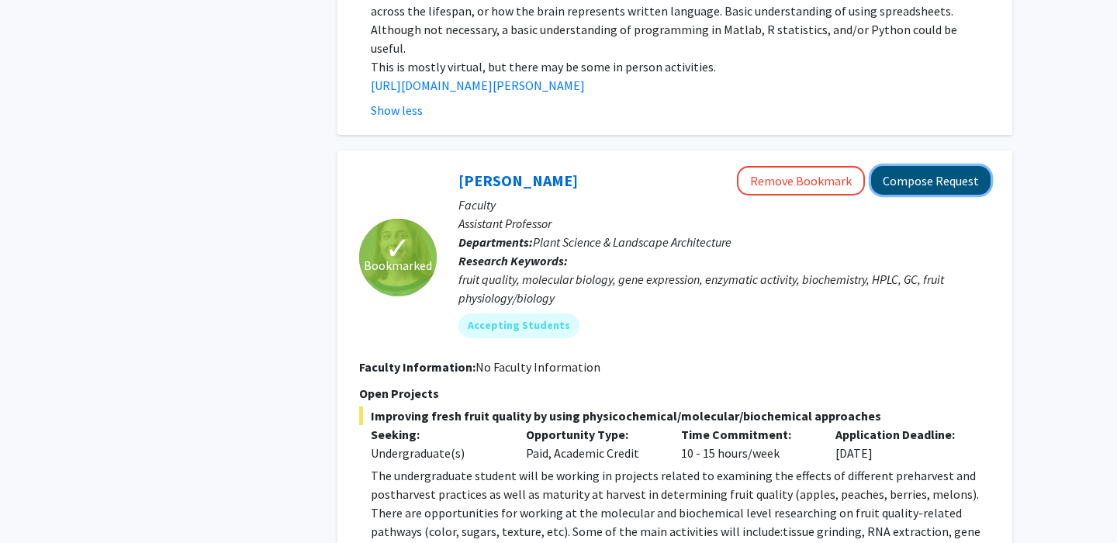
click at [910, 166] on button "Compose Request" at bounding box center [930, 180] width 119 height 29
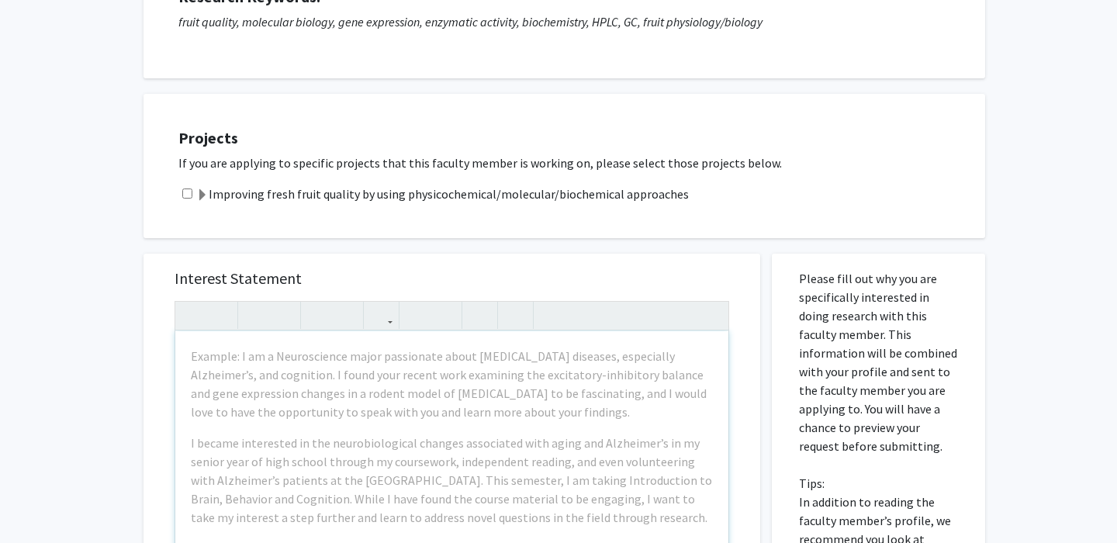
scroll to position [248, 0]
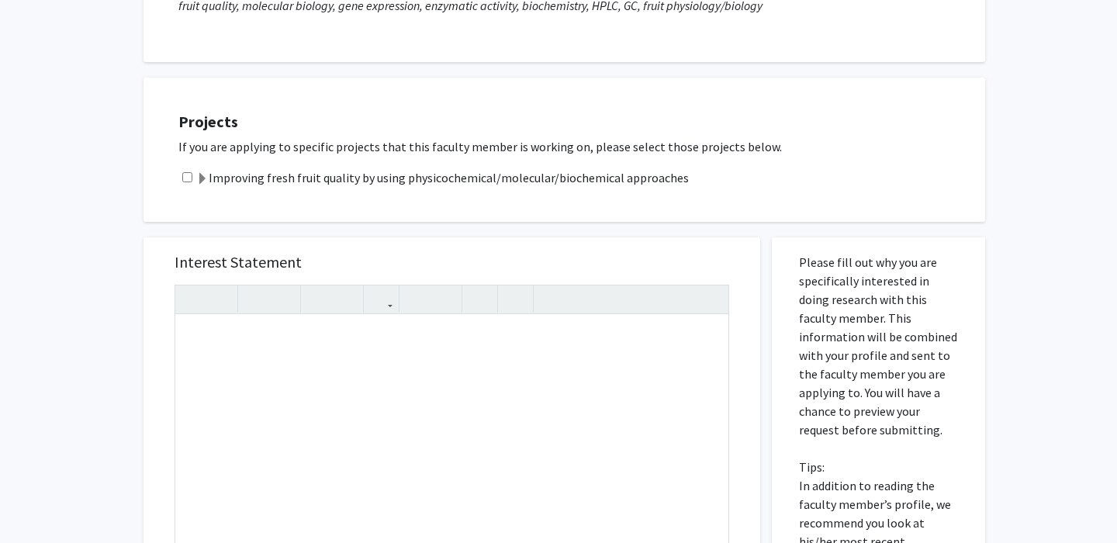
click at [465, 244] on div "Interest Statement Insert link Remove link" at bounding box center [452, 468] width 586 height 462
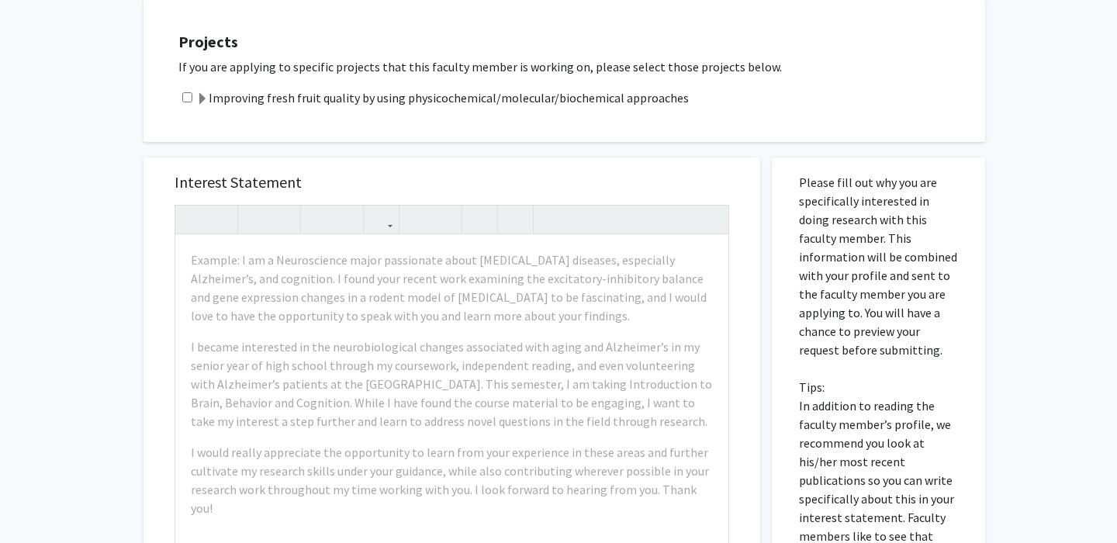
scroll to position [341, 0]
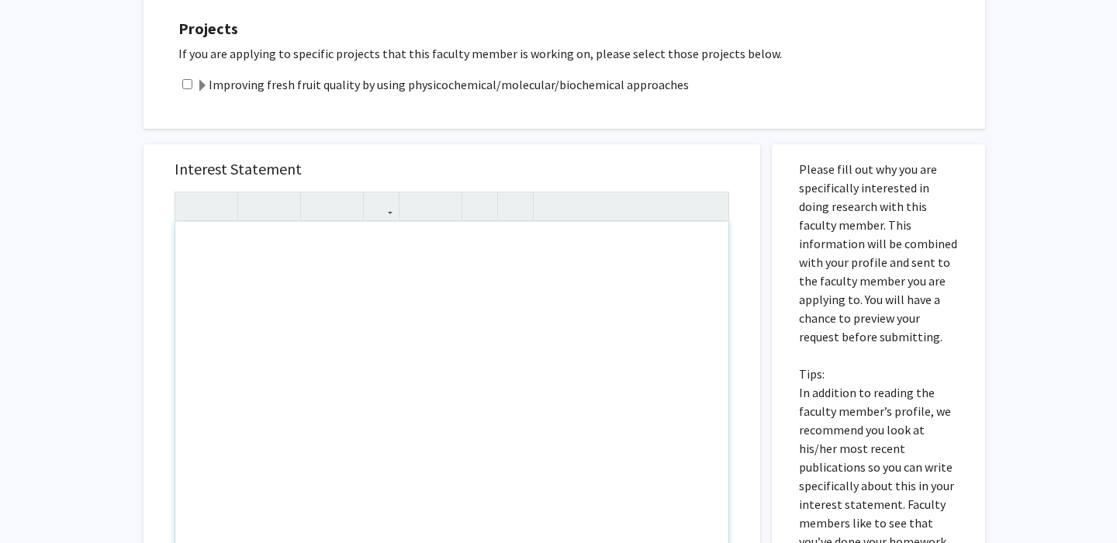
click at [186, 331] on div "Note to users with screen readers: Please press Alt+0 or Option+0 to deactivate…" at bounding box center [451, 399] width 553 height 355
paste div "Note to users with screen readers: Please press Alt+0 or Option+0 to deactivate…"
type textarea "<p>My name is Akash Schmid, and I am currently an undergraduate student in my j…"
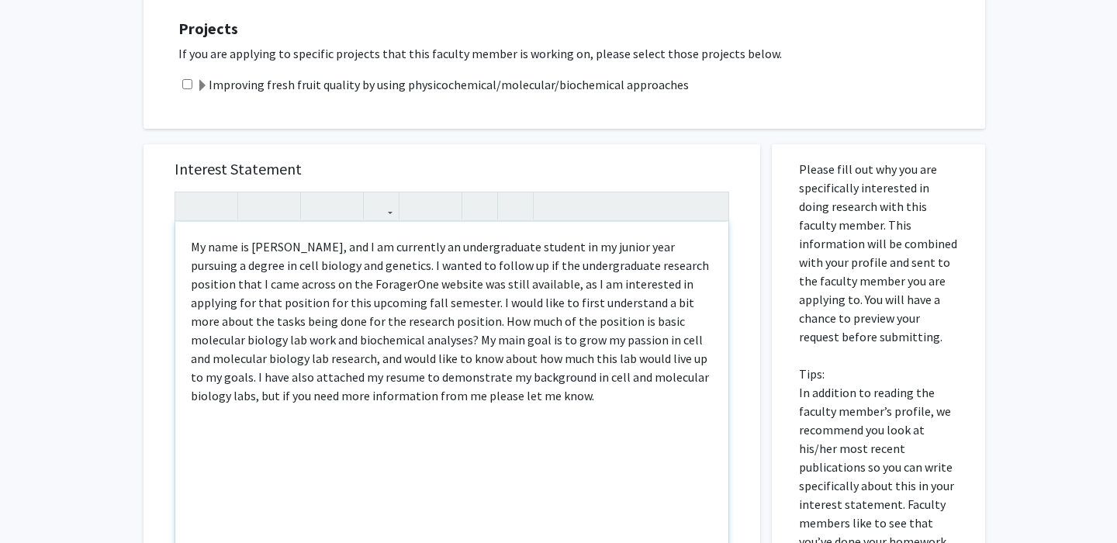
click at [370, 304] on p "My name is Akash Schmid, and I am currently an undergraduate student in my juni…" at bounding box center [452, 321] width 522 height 168
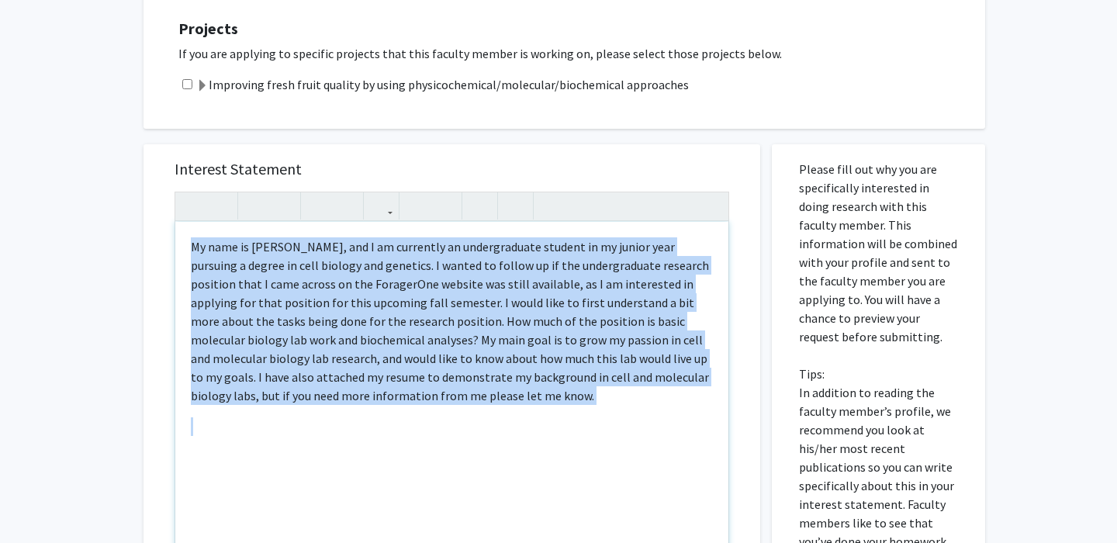
click at [370, 304] on p "My name is Akash Schmid, and I am currently an undergraduate student in my juni…" at bounding box center [452, 321] width 522 height 168
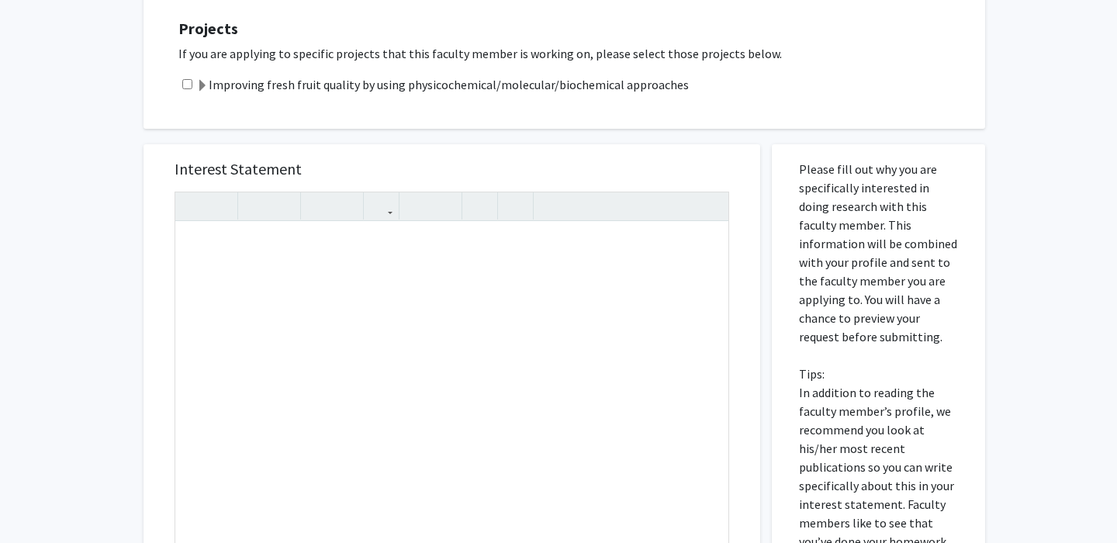
click at [134, 224] on div "Interest Statement Insert link Remove link Supplemental Files File Name Uploade…" at bounding box center [452, 479] width 640 height 701
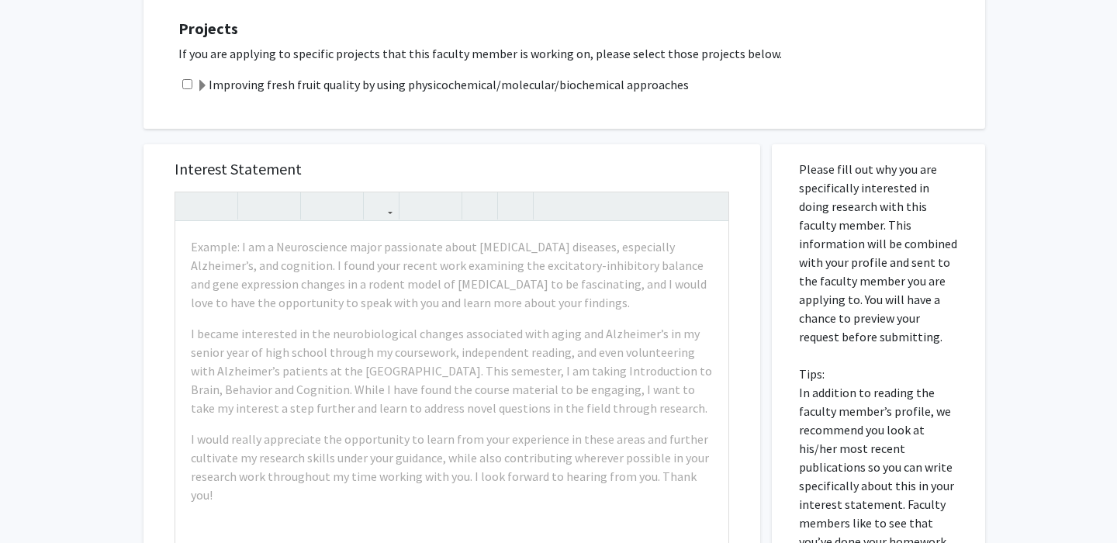
click at [190, 82] on input "checkbox" at bounding box center [187, 84] width 10 height 10
checkbox input "true"
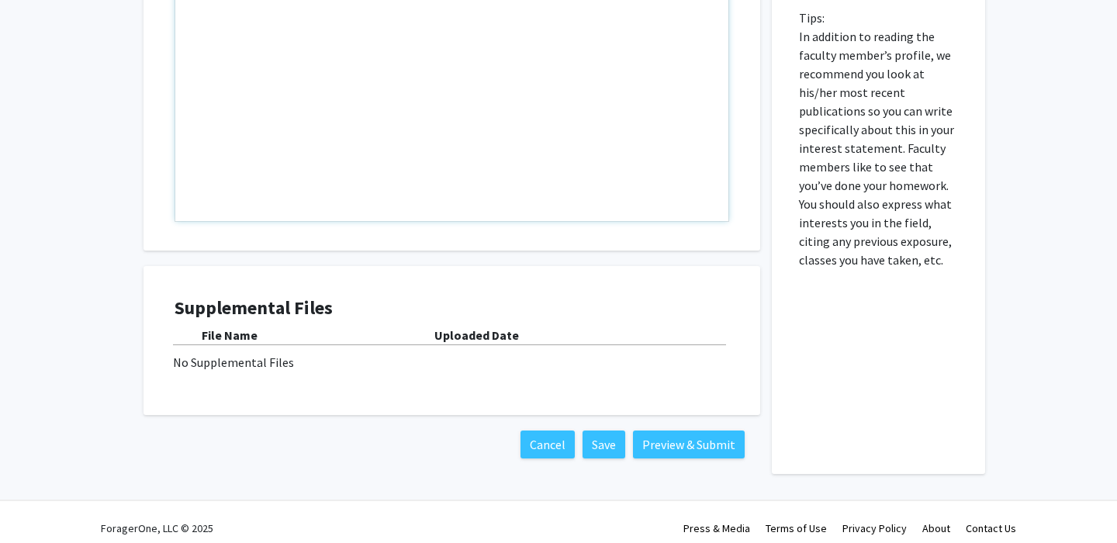
scroll to position [710, 0]
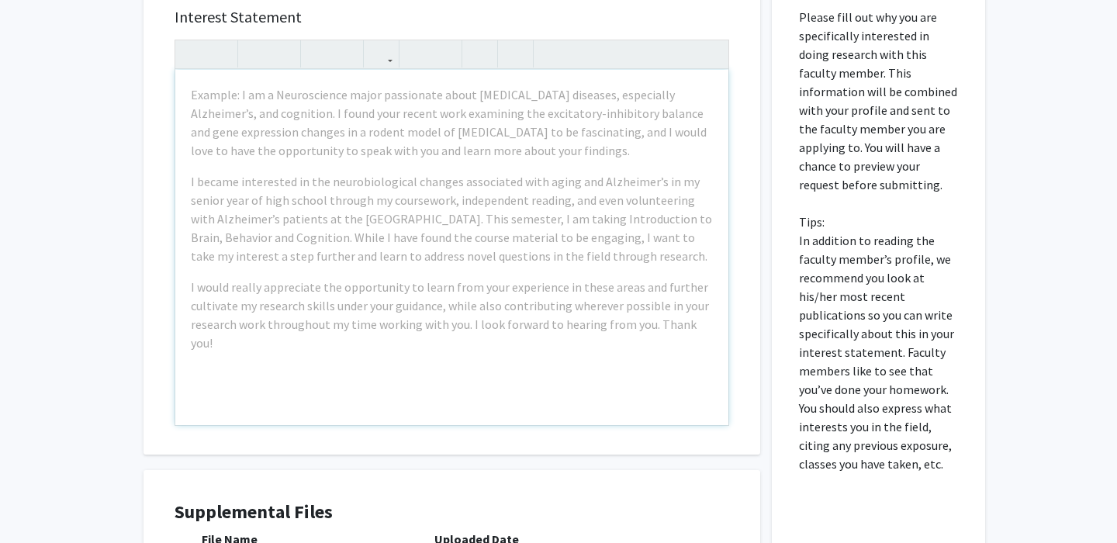
scroll to position [461, 0]
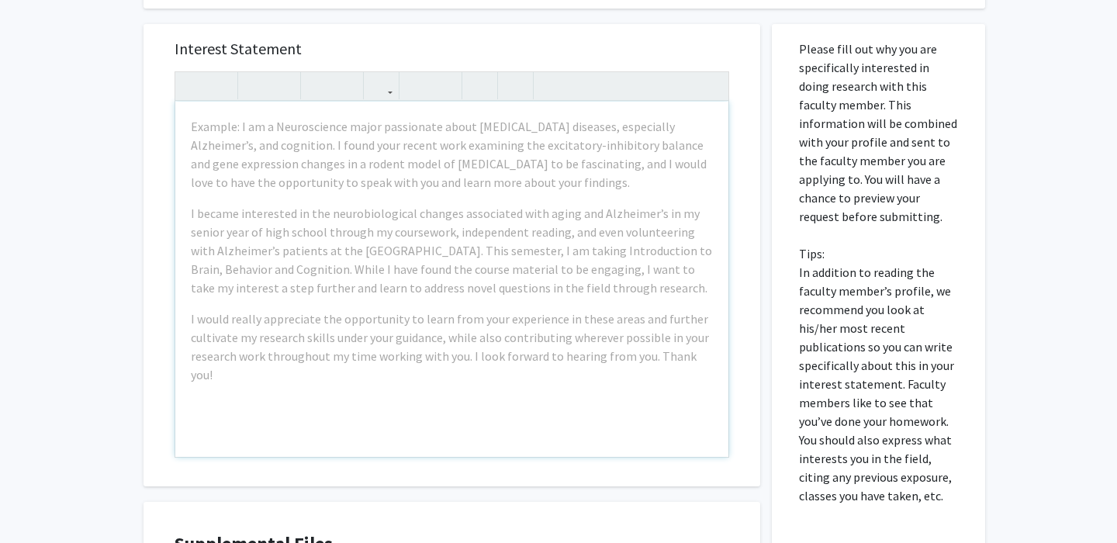
click at [234, 200] on div "Example: I am a Neuroscience major passionate about neurodegenerative diseases,…" at bounding box center [451, 279] width 553 height 355
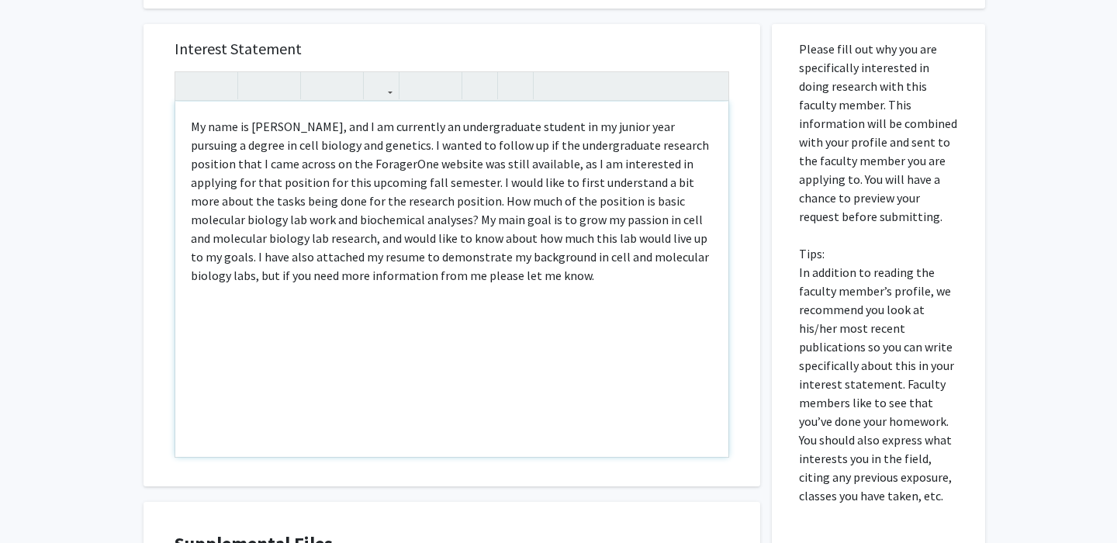
click at [188, 133] on div "My name is Akash Schmid, and I am currently an undergraduate student in my juni…" at bounding box center [451, 279] width 553 height 355
click at [371, 141] on p "My name is Akash Schmid, and I am currently an undergraduate student in my juni…" at bounding box center [452, 201] width 522 height 168
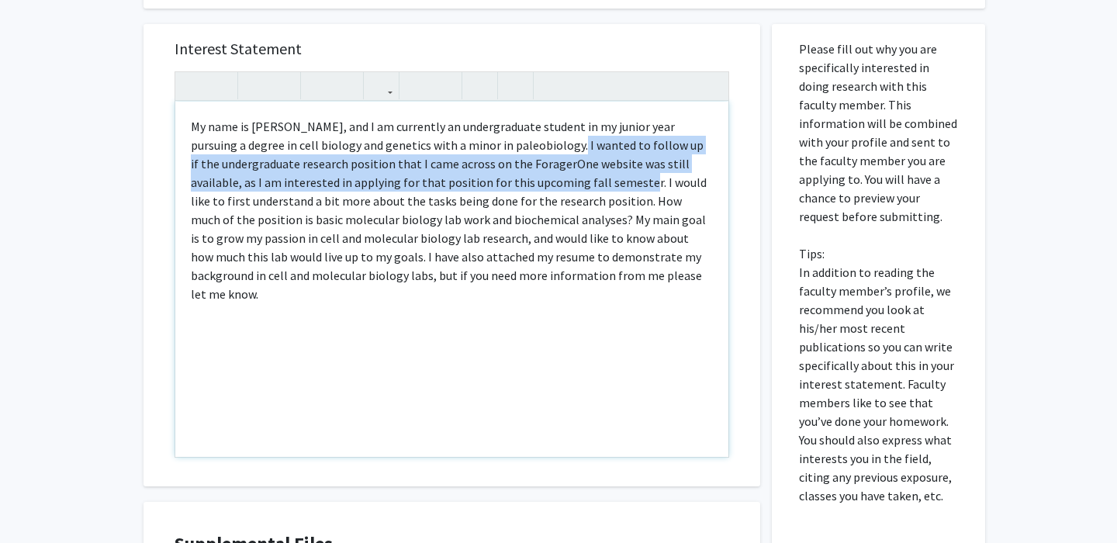
drag, startPoint x: 523, startPoint y: 143, endPoint x: 575, endPoint y: 185, distance: 66.9
click at [575, 185] on p "My name is Akash Schmid, and I am currently an undergraduate student in my juni…" at bounding box center [452, 210] width 522 height 186
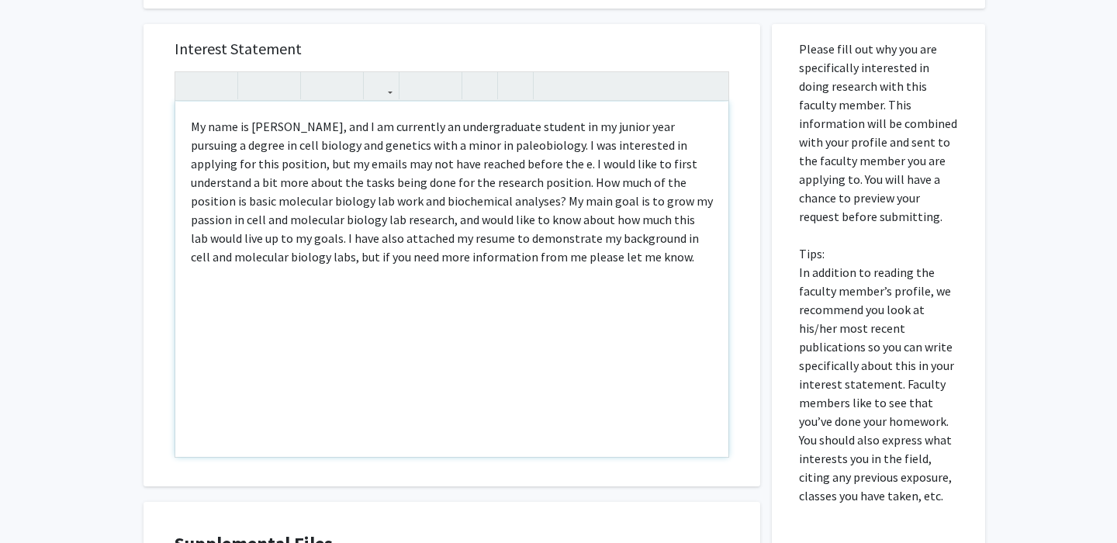
type textarea "<p>My name is Akash Schmid, and I am currently an undergraduate student in my j…"
click at [1007, 202] on div "All Requests Request for Macarena Farcuh Yuri Request for Macarena Farcuh Yuri …" at bounding box center [558, 169] width 1117 height 1150
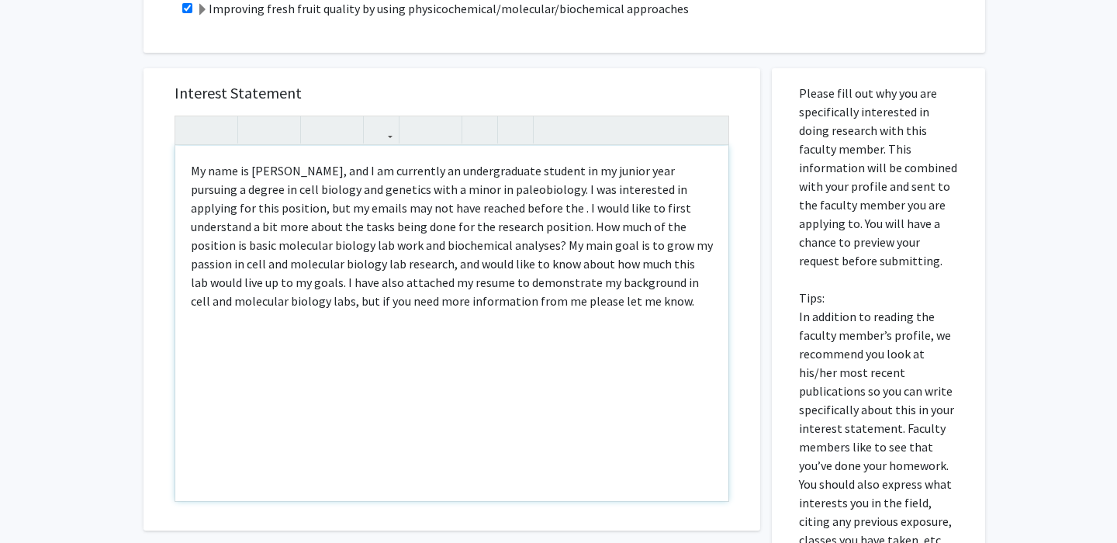
click at [517, 242] on p "My name is Akash Schmid, and I am currently an undergraduate student in my juni…" at bounding box center [452, 235] width 522 height 149
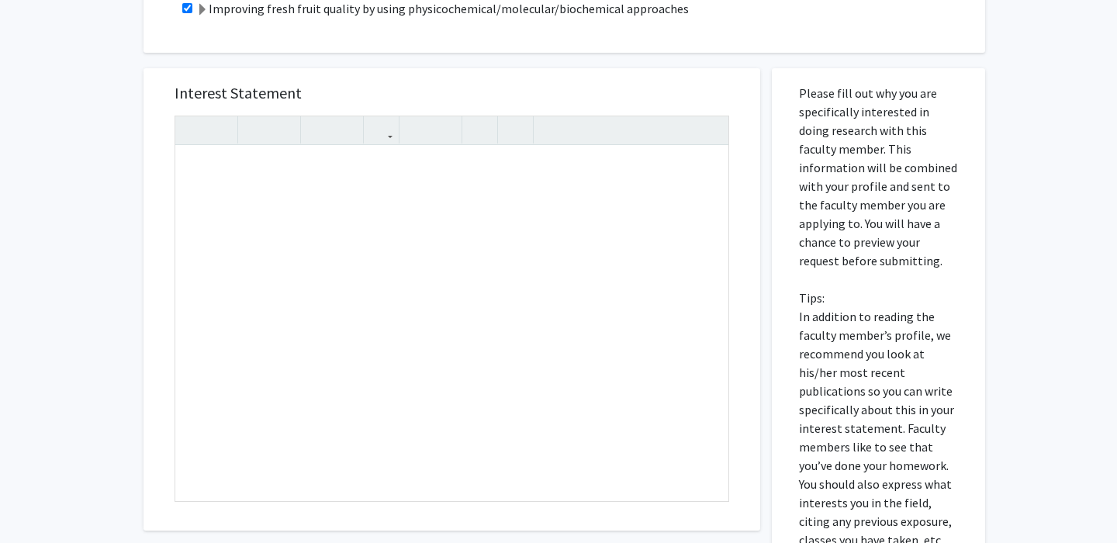
click at [156, 202] on div "Interest Statement Insert link Remove link" at bounding box center [451, 299] width 617 height 462
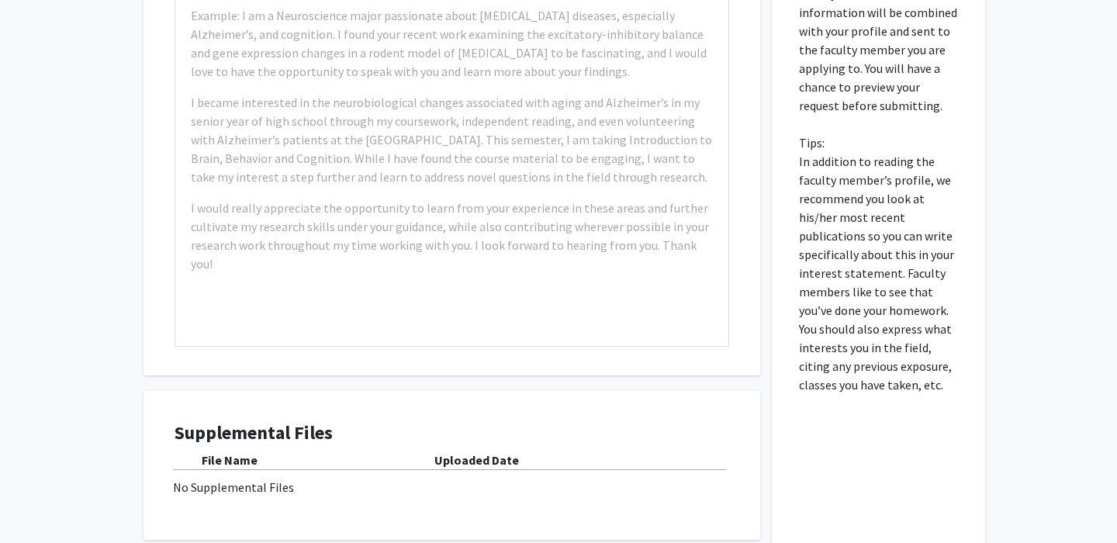
scroll to position [603, 0]
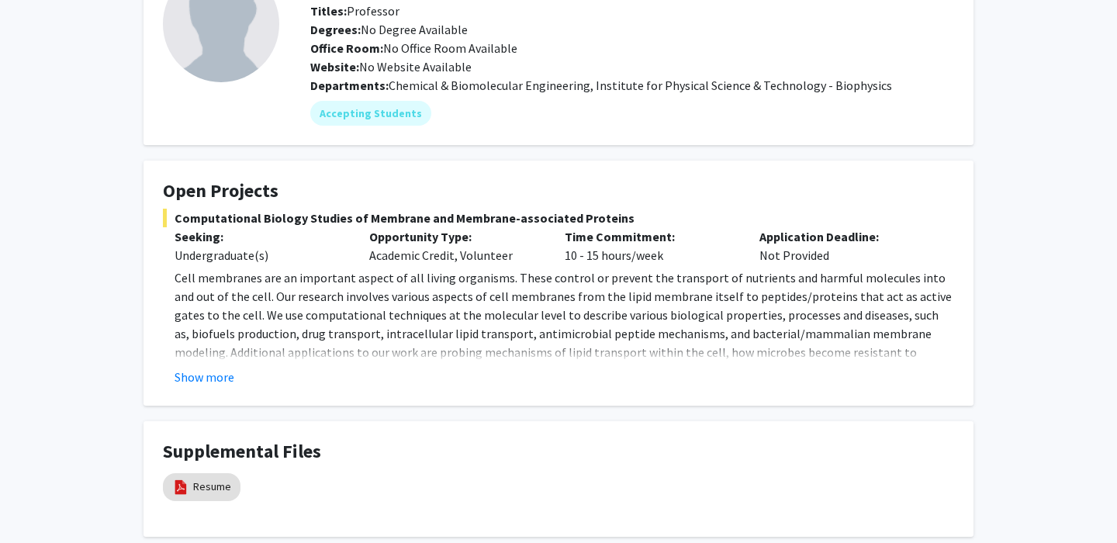
scroll to position [118, 0]
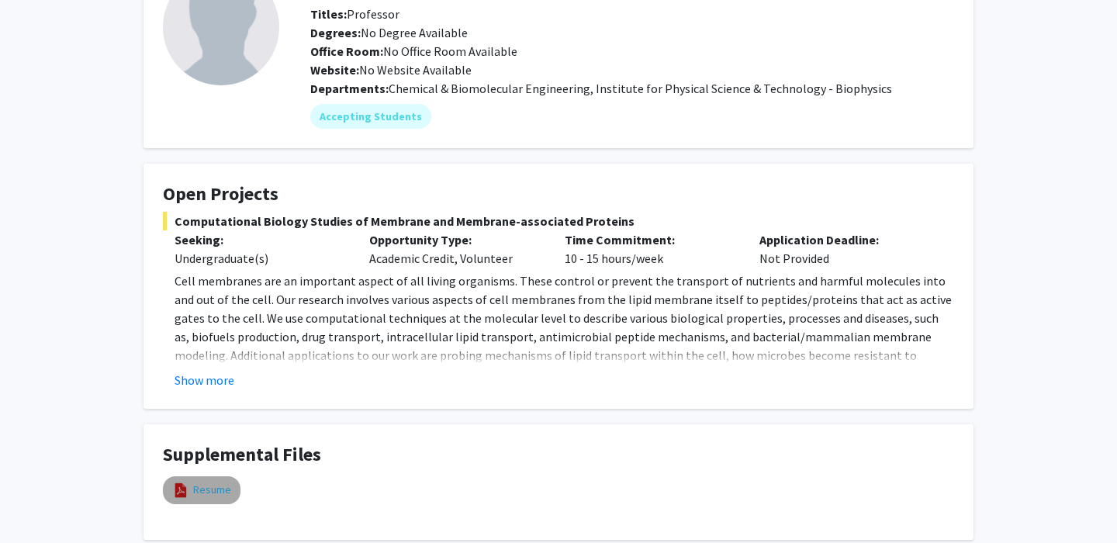
click at [223, 486] on link "Resume" at bounding box center [212, 490] width 38 height 16
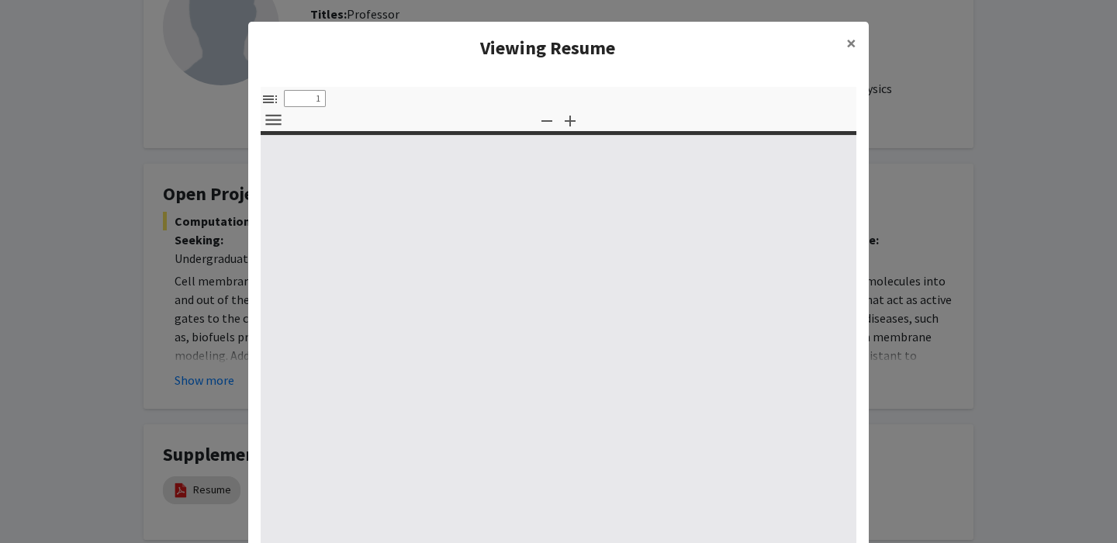
select select "custom"
type input "0"
select select "custom"
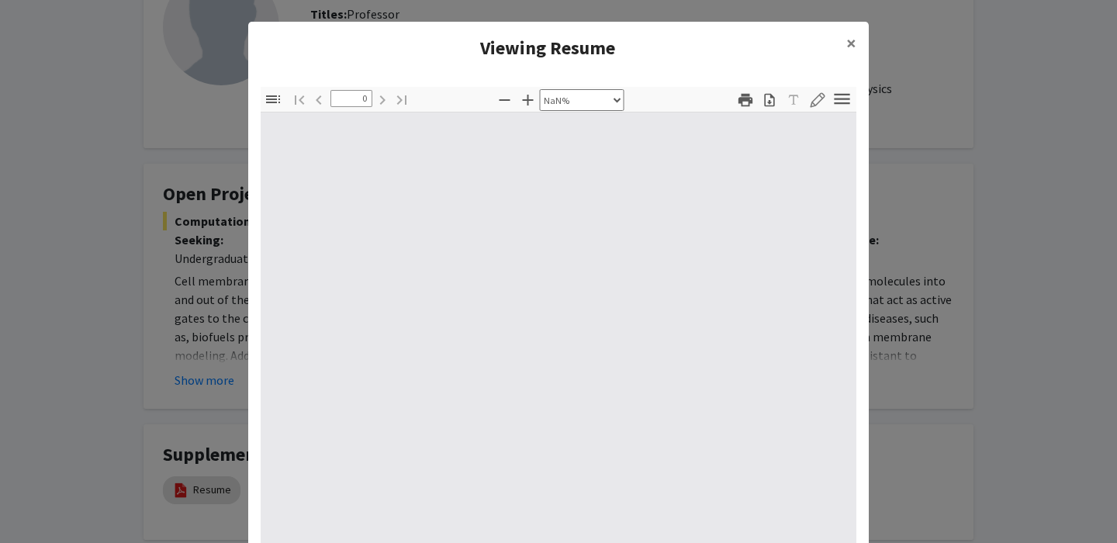
type input "1"
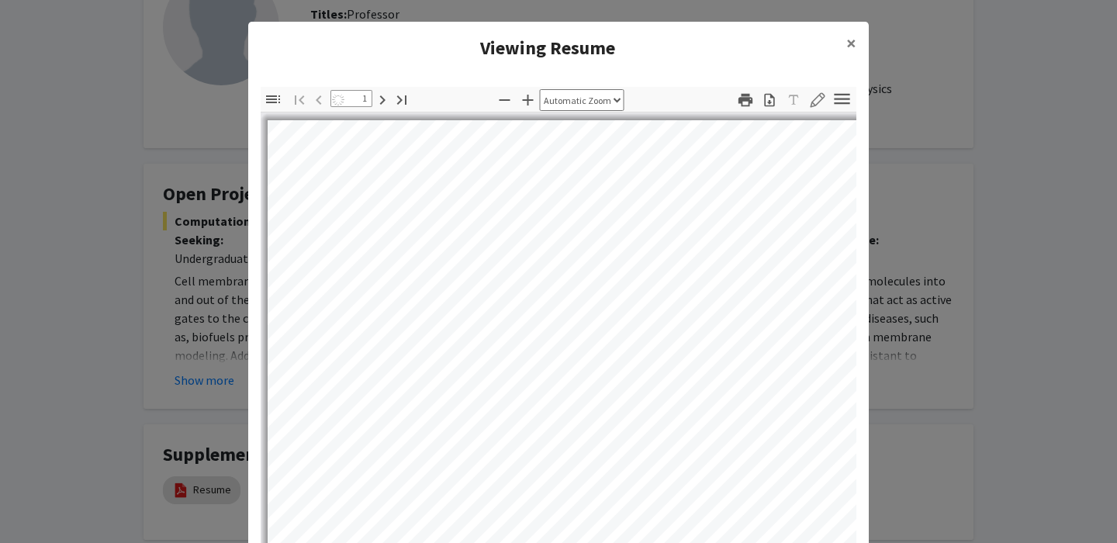
select select "auto"
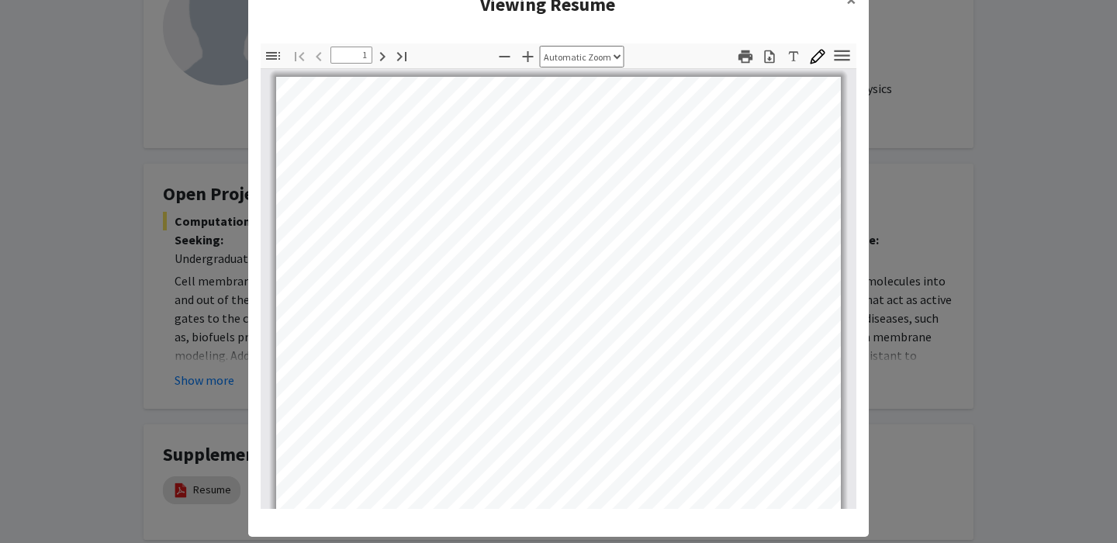
scroll to position [0, 0]
drag, startPoint x: 849, startPoint y: 69, endPoint x: 855, endPoint y: 79, distance: 11.5
click at [855, 80] on div "Toggle Sidebar Find Go to First Page Previous 1 of 58 Next Go to Last Page Zoom…" at bounding box center [559, 275] width 596 height 465
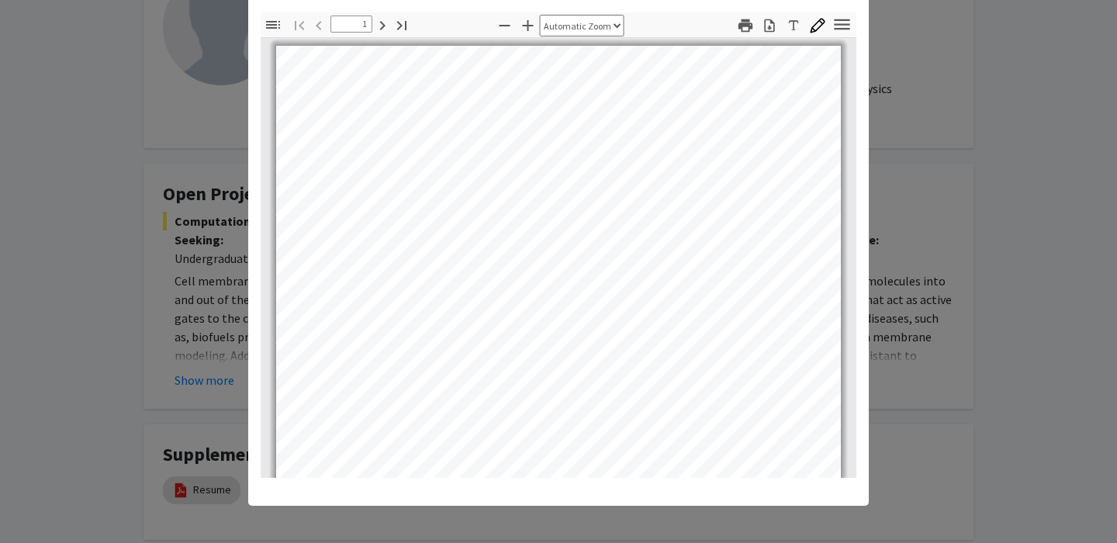
scroll to position [43, 0]
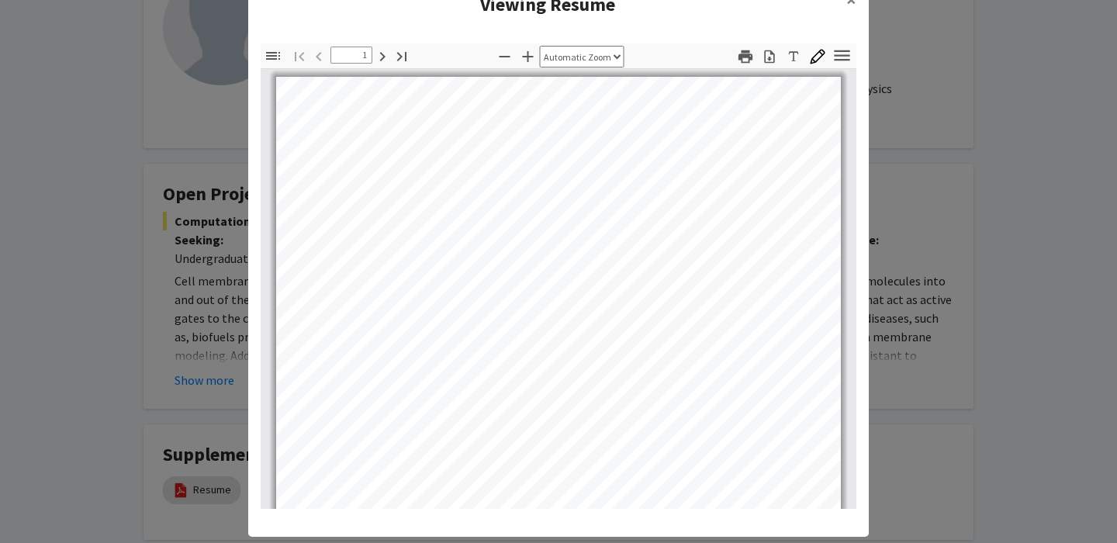
click at [865, 85] on div "Thumbnails Document Outline Attachments Layers Current Outline Item Toggle Side…" at bounding box center [558, 276] width 620 height 490
click at [794, 57] on div "Toggle Sidebar Find Go to First Page Previous 1 of 58 Next Go to Last Page Zoom…" at bounding box center [559, 275] width 596 height 465
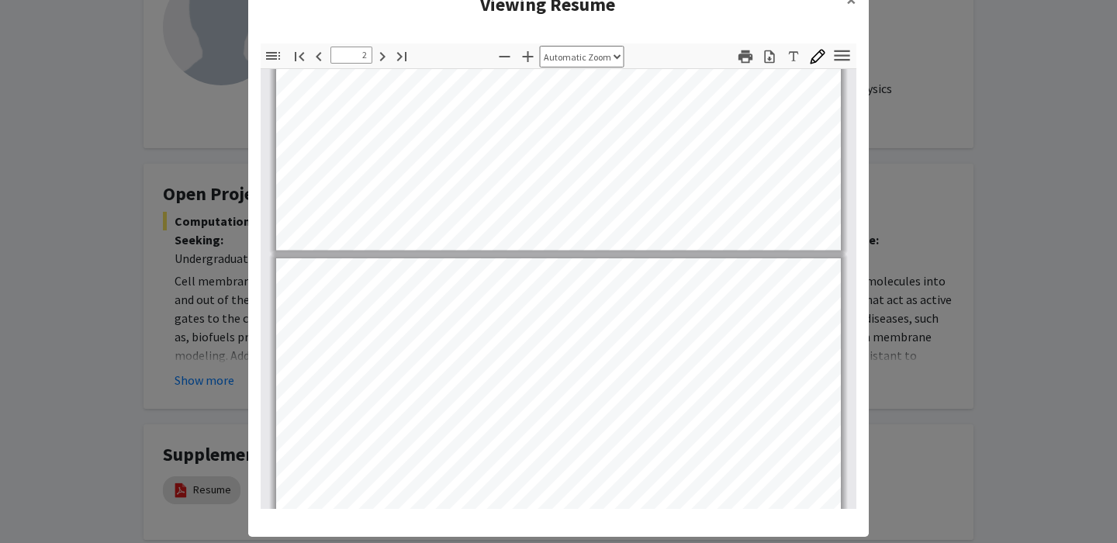
click at [706, 67] on div "Toggle Sidebar Find Go to First Page Previous 2 of 58 Next Go to Last Page Zoom…" at bounding box center [559, 275] width 596 height 465
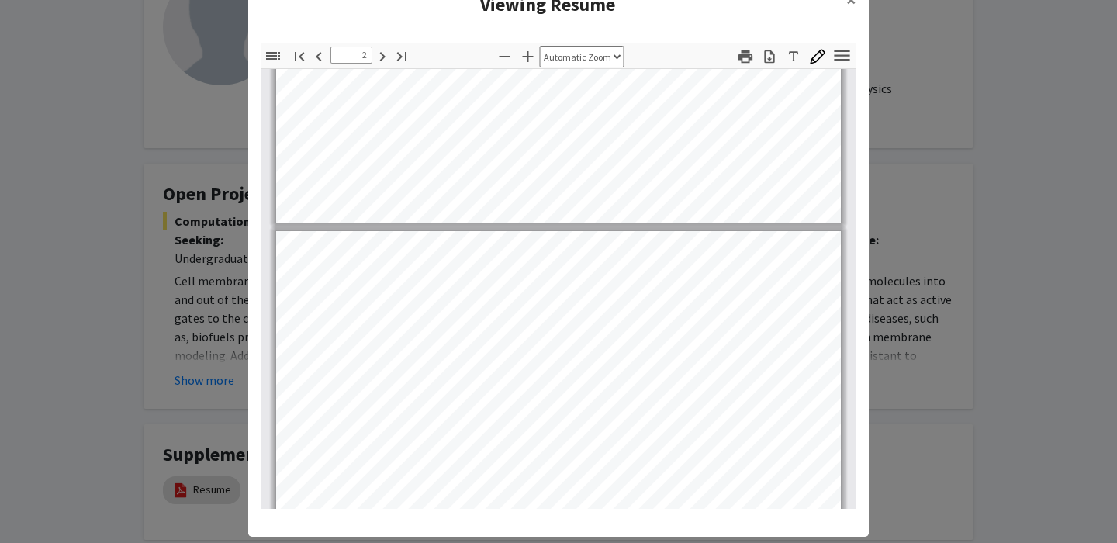
scroll to position [737, 0]
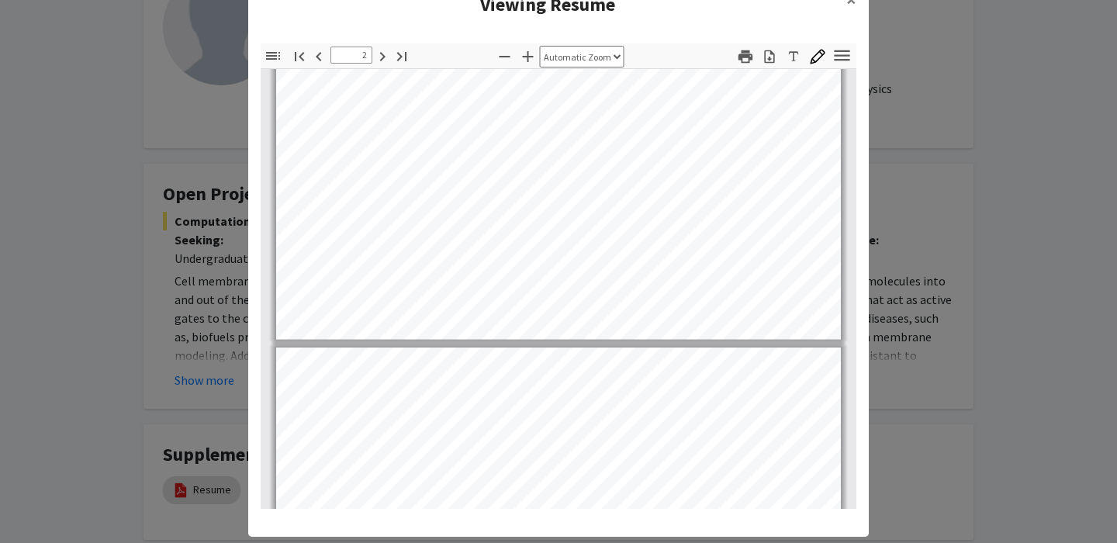
click at [567, 2] on ng-component "Viewing Resume × Thumbnails Document Outline Attachments Layers Current Outline…" at bounding box center [558, 249] width 620 height 543
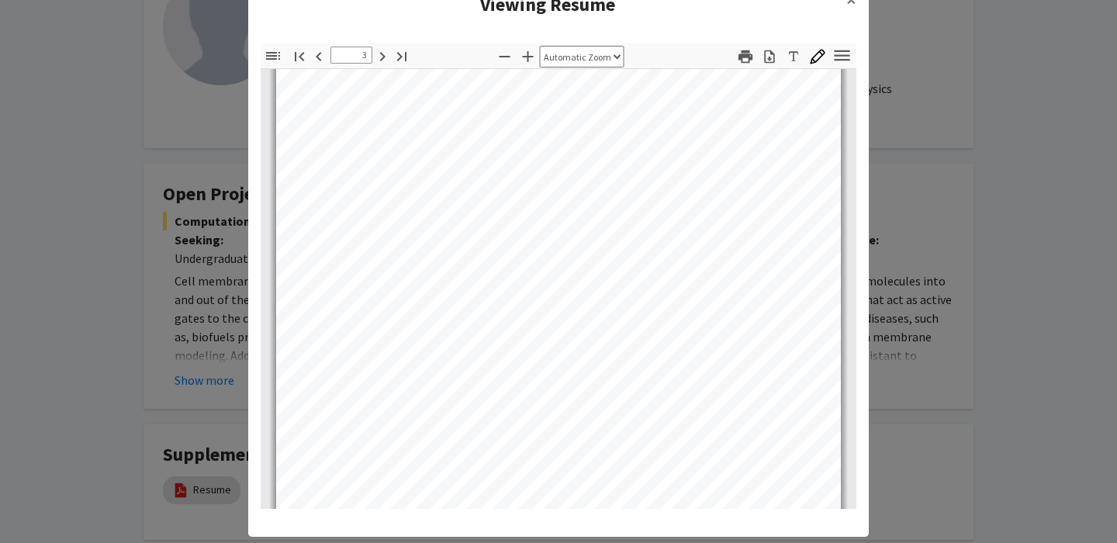
scroll to position [1549, 0]
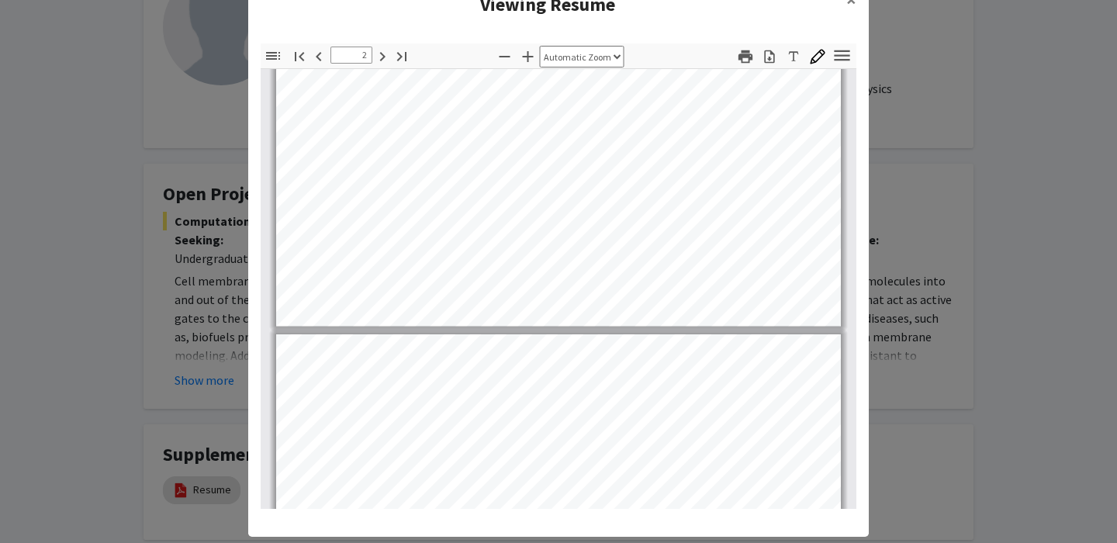
type input "3"
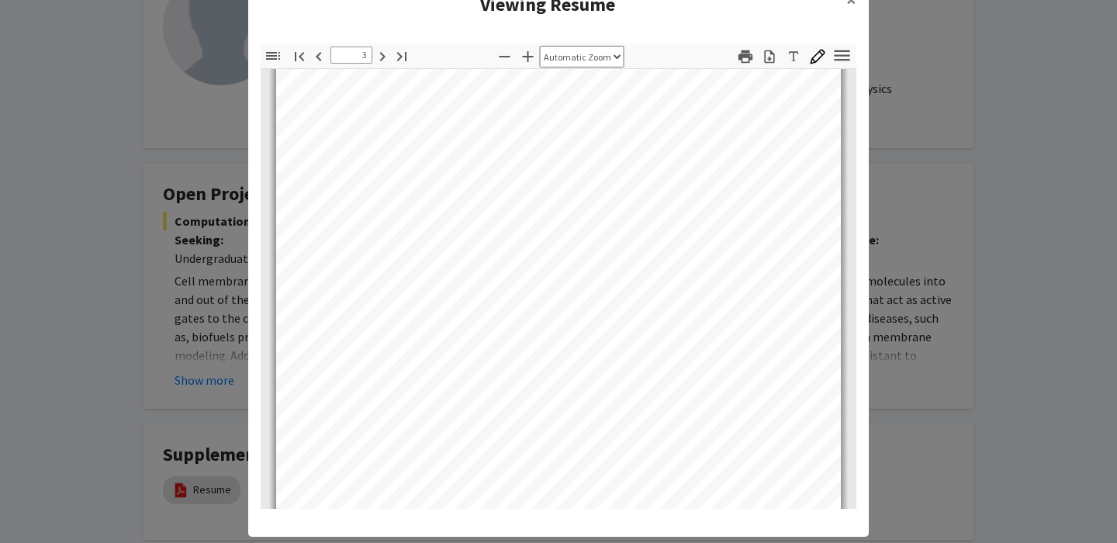
scroll to position [1324, 0]
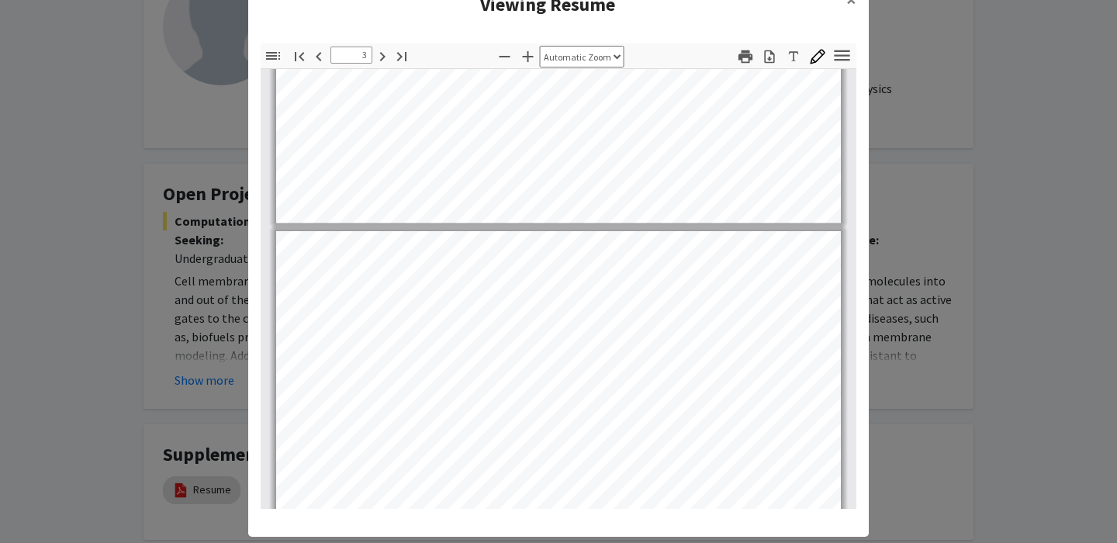
click at [536, 540] on modal-container "Viewing Resume × Thumbnails Document Outline Attachments Layers Current Outline…" at bounding box center [558, 271] width 1117 height 543
